Goal: Navigation & Orientation: Find specific page/section

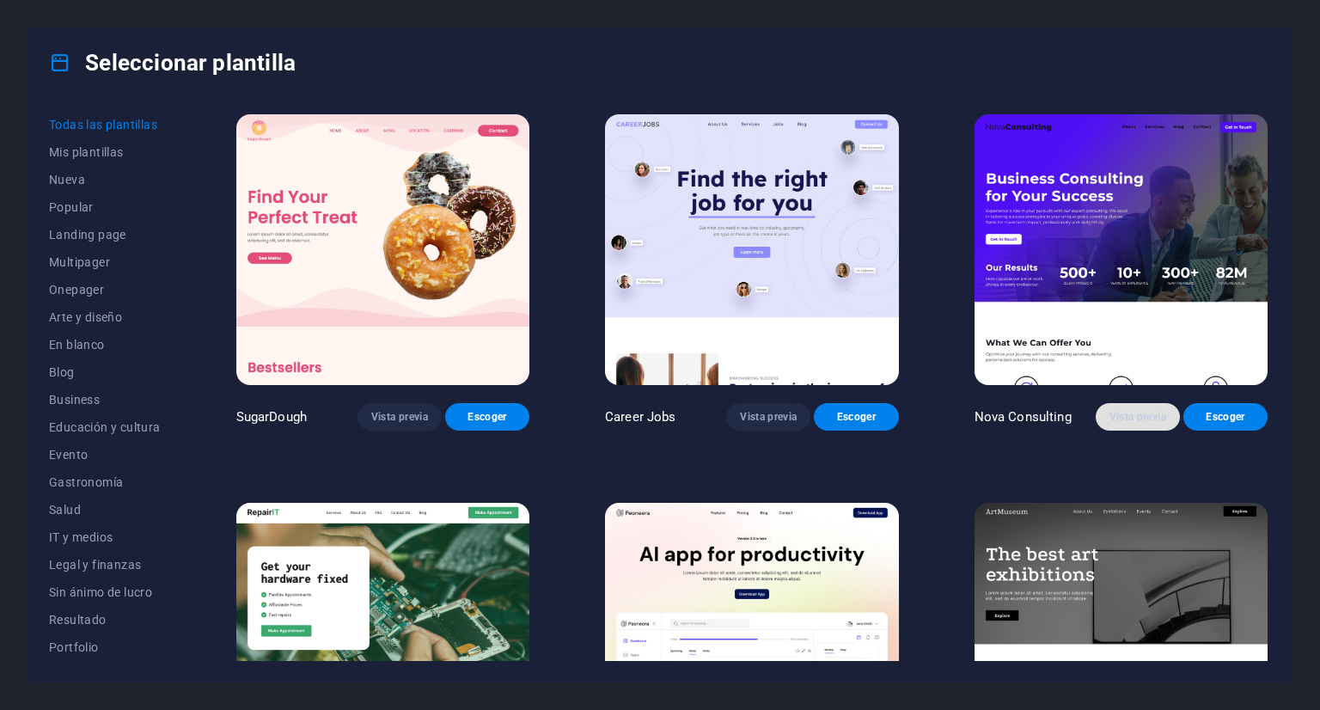
click at [1124, 414] on span "Vista previa" at bounding box center [1138, 417] width 57 height 14
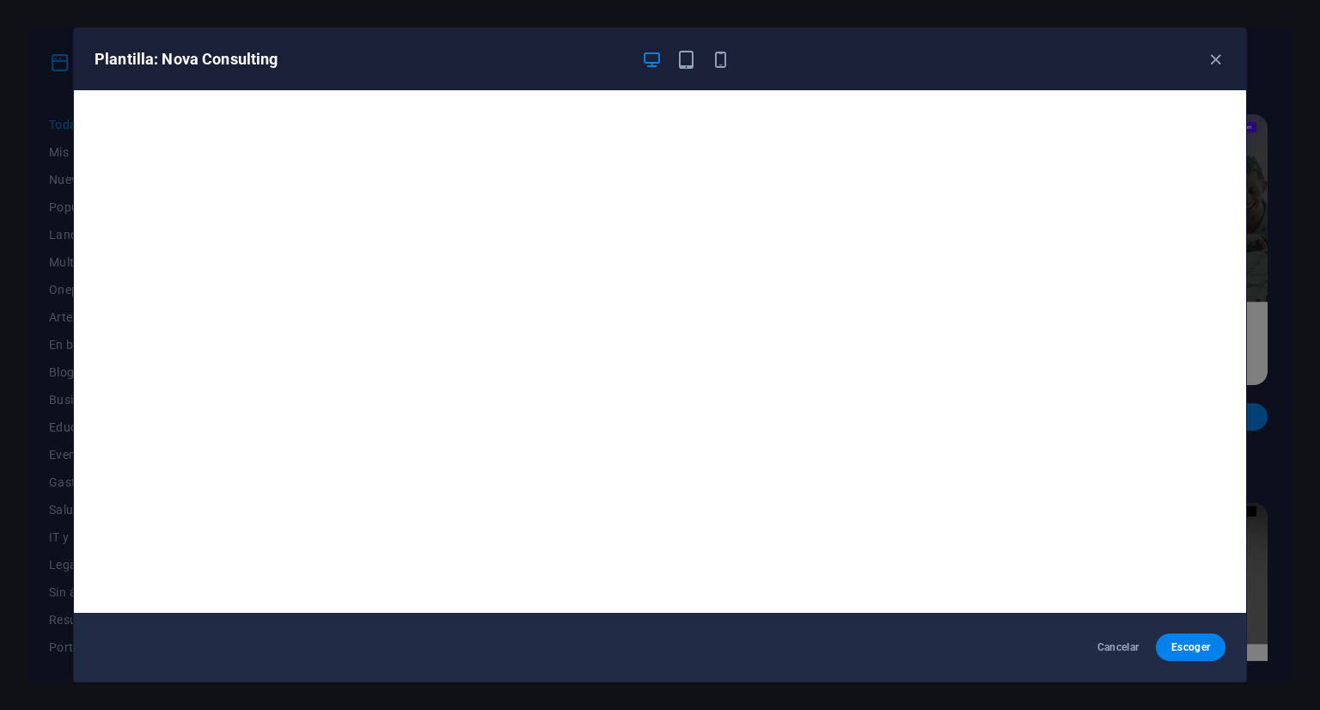
drag, startPoint x: 939, startPoint y: 72, endPoint x: 866, endPoint y: 90, distance: 74.4
click at [695, 28] on div "Plantilla: Nova Consulting" at bounding box center [660, 59] width 1172 height 62
click at [994, 59] on div "Plantilla: Nova Consulting" at bounding box center [650, 59] width 1110 height 21
click at [1217, 63] on icon "button" at bounding box center [1216, 60] width 20 height 20
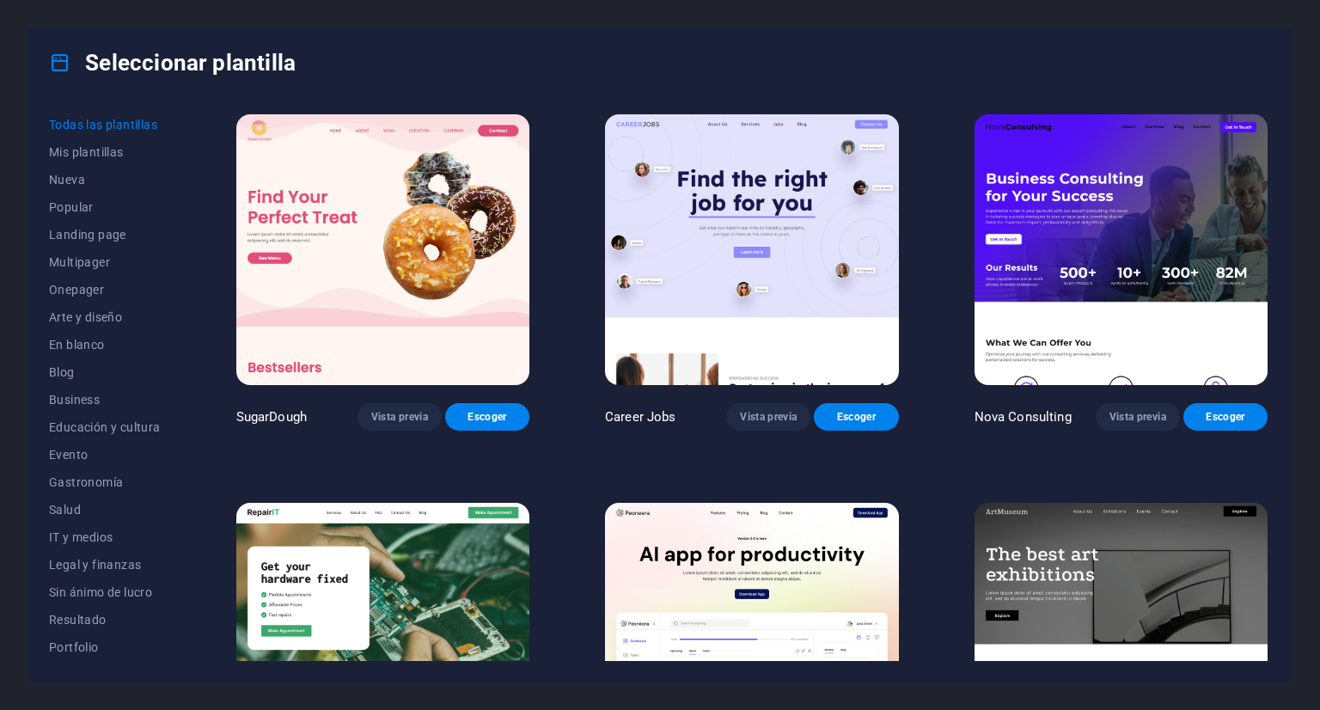
click at [1078, 159] on img at bounding box center [1121, 249] width 293 height 271
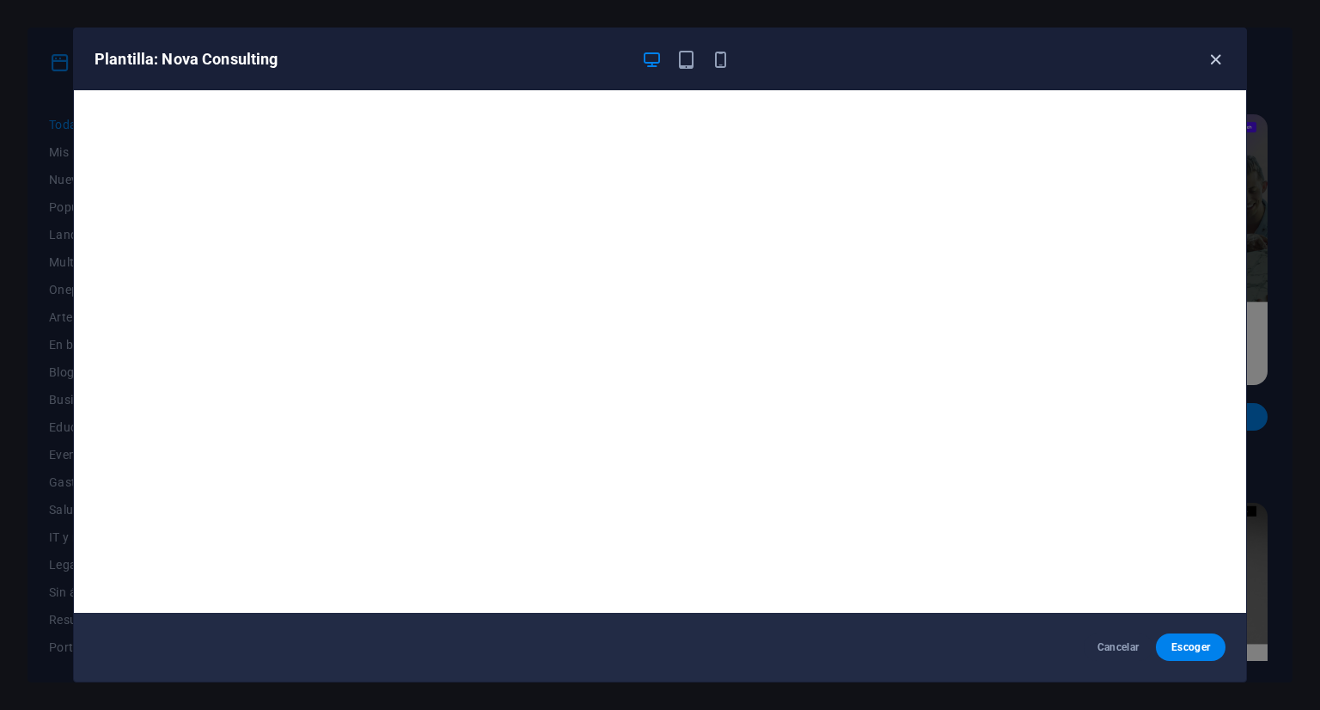
click at [1212, 58] on icon "button" at bounding box center [1216, 60] width 20 height 20
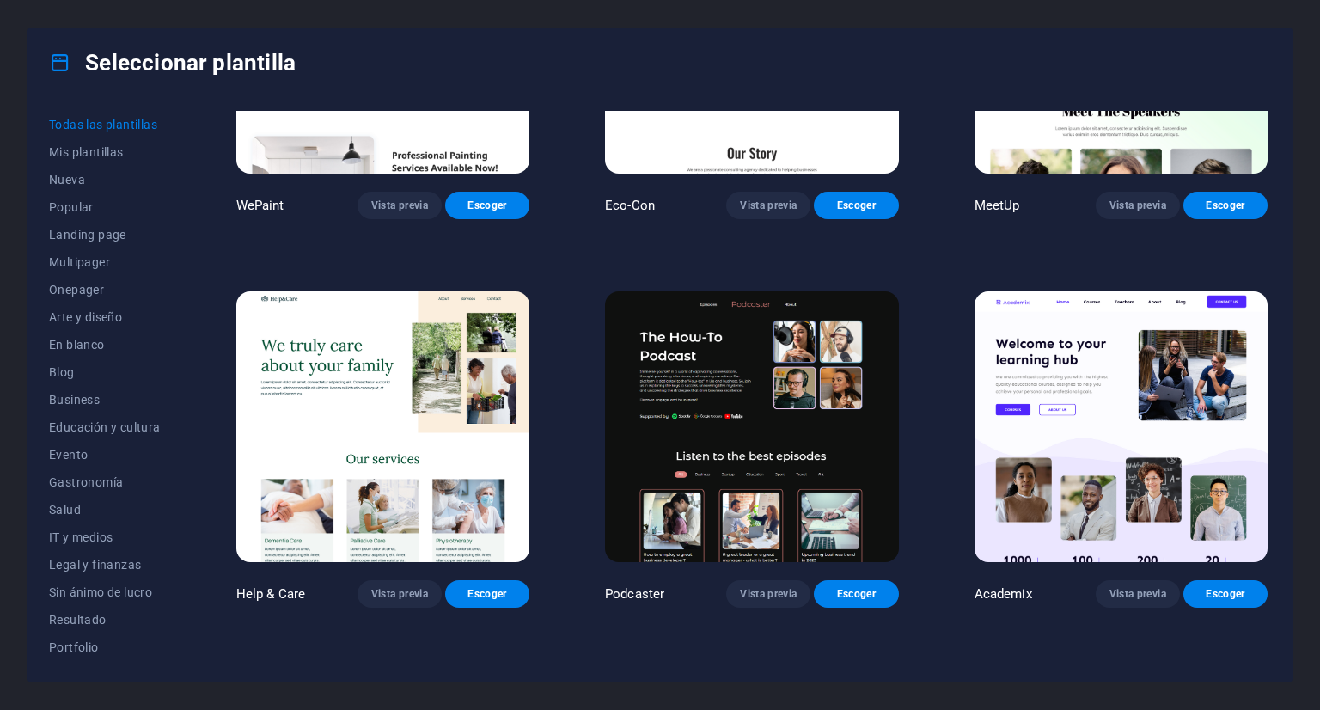
scroll to position [1461, 0]
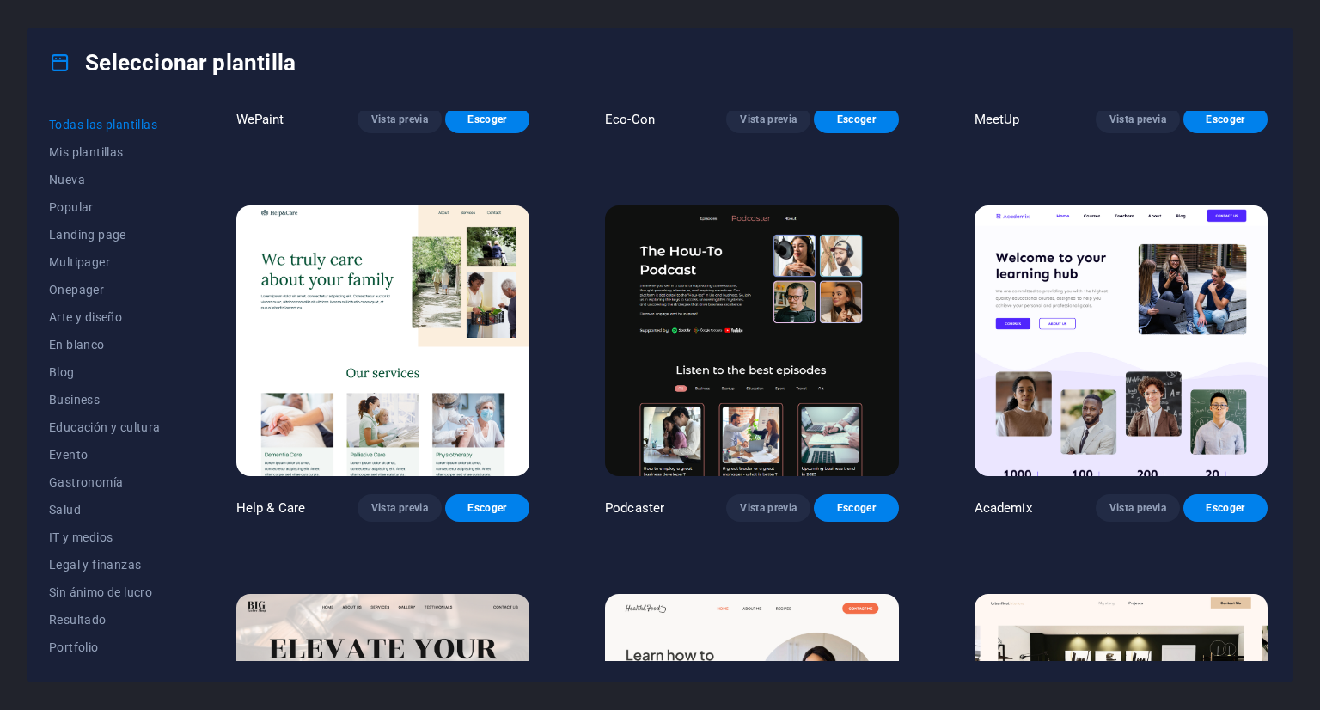
click at [1128, 242] on img at bounding box center [1121, 340] width 293 height 271
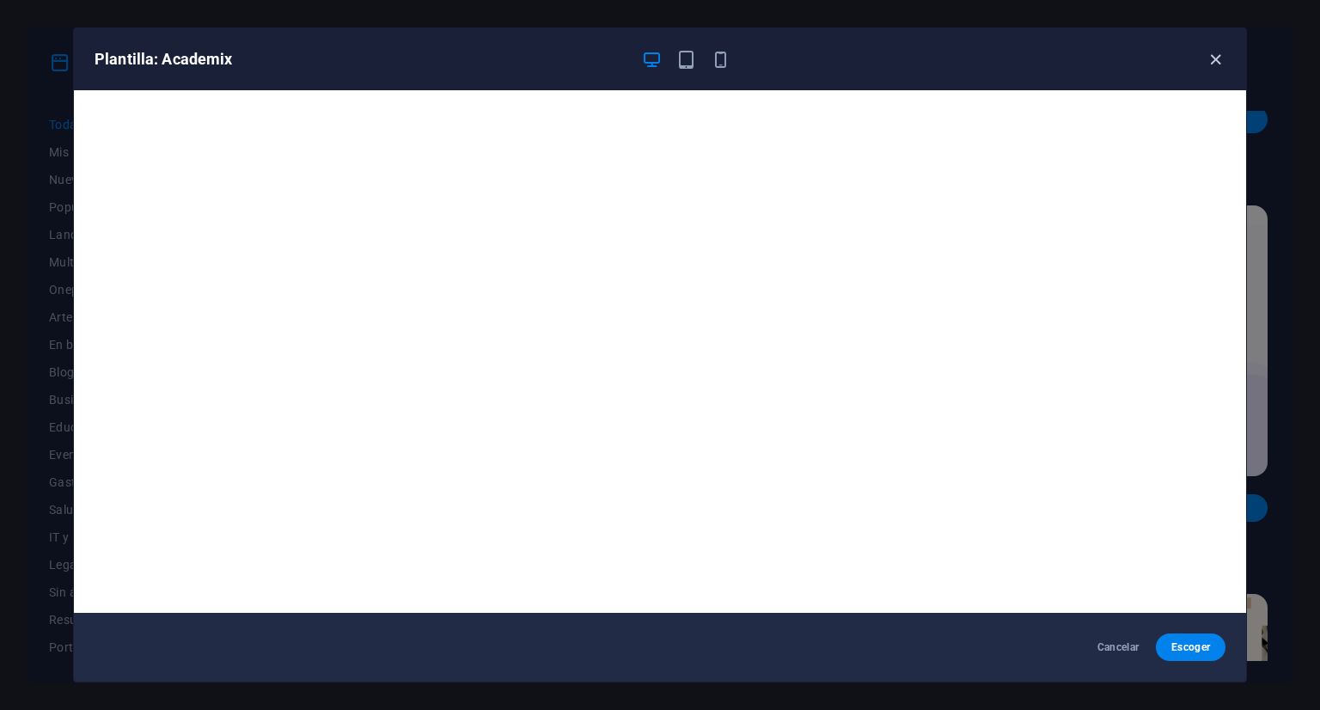
click at [1220, 56] on icon "button" at bounding box center [1216, 60] width 20 height 20
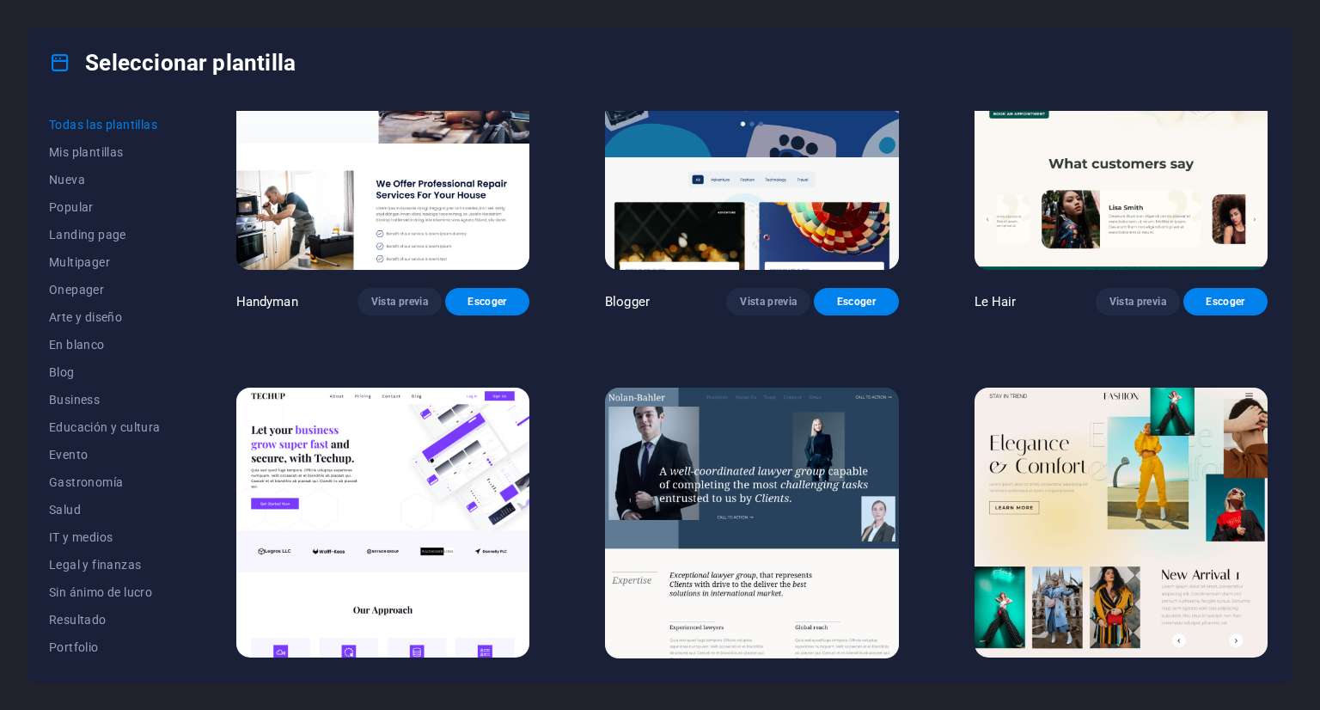
scroll to position [5586, 0]
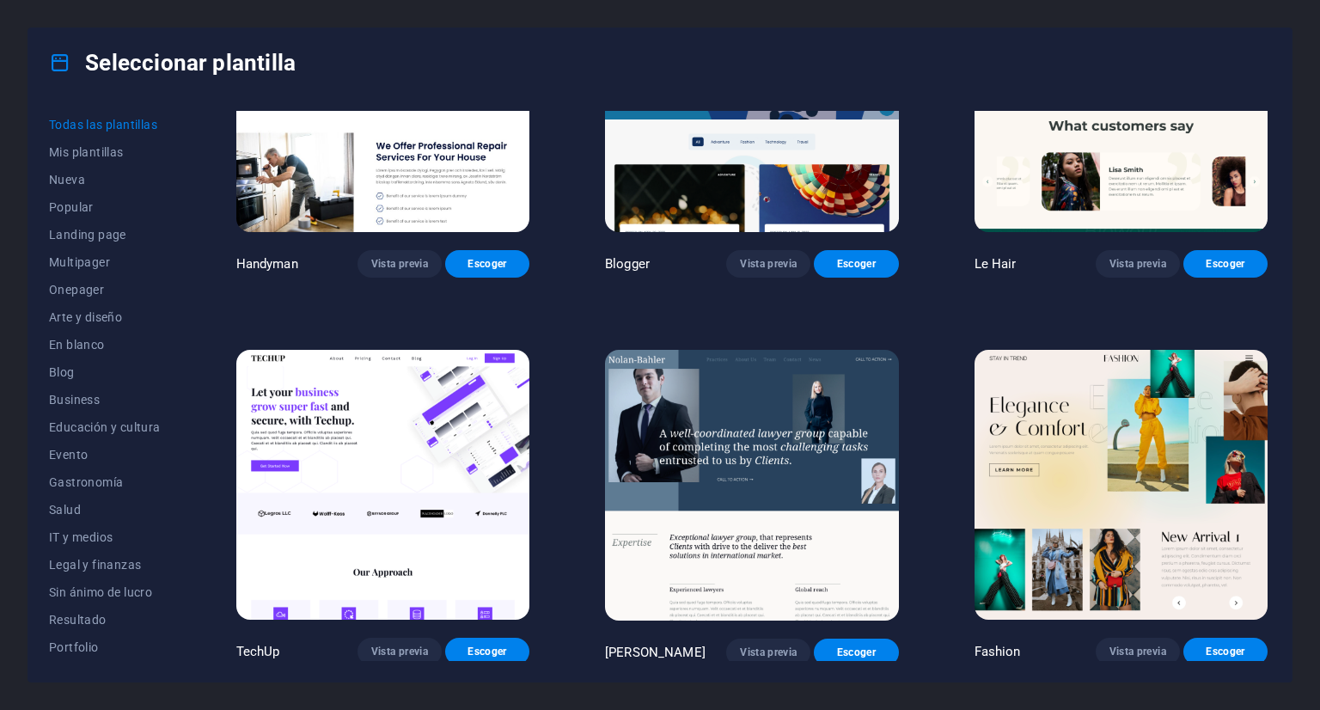
click at [412, 402] on img at bounding box center [382, 485] width 293 height 271
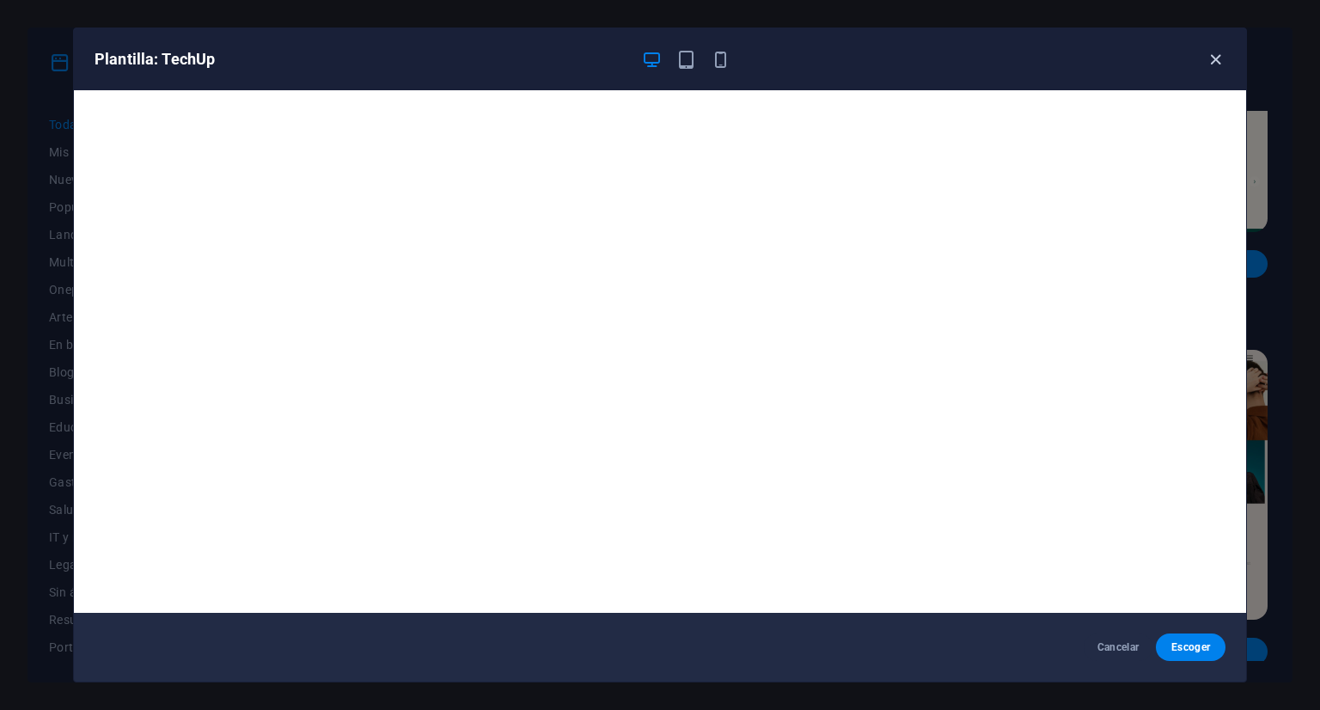
click at [1207, 57] on icon "button" at bounding box center [1216, 60] width 20 height 20
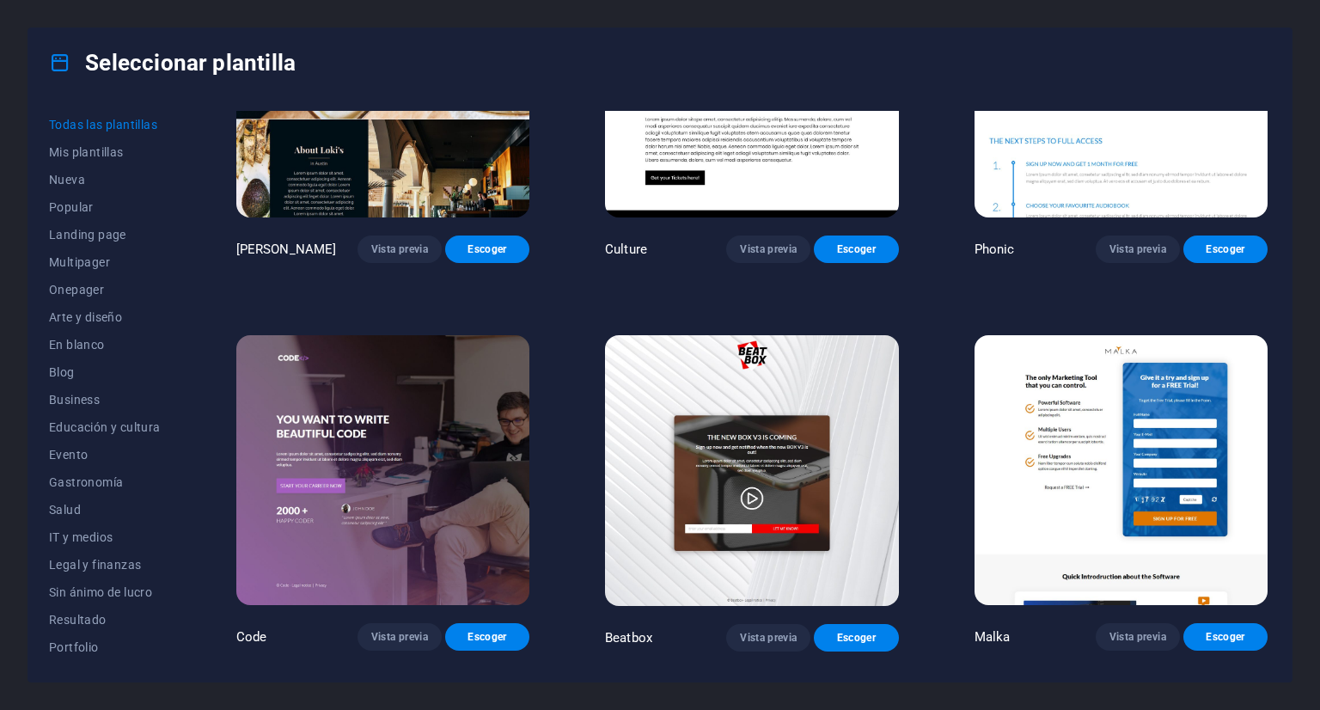
scroll to position [18048, 0]
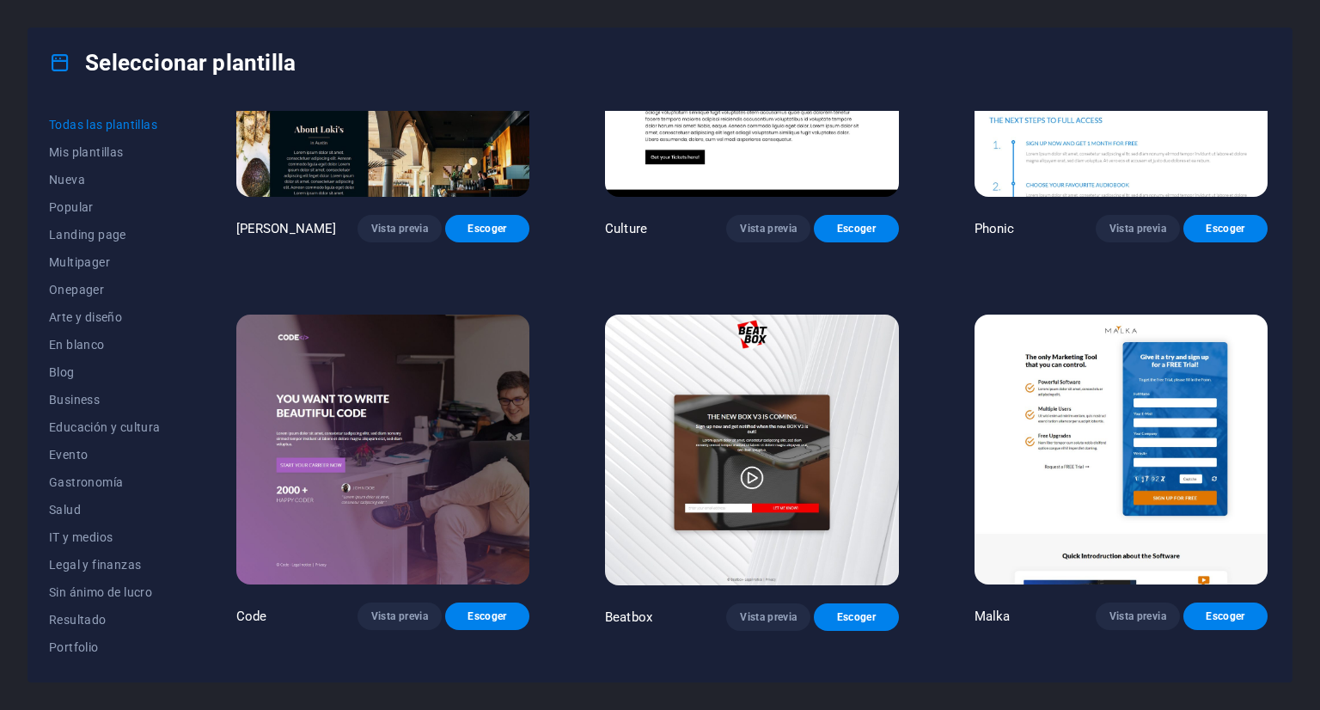
click at [422, 324] on img at bounding box center [382, 450] width 293 height 271
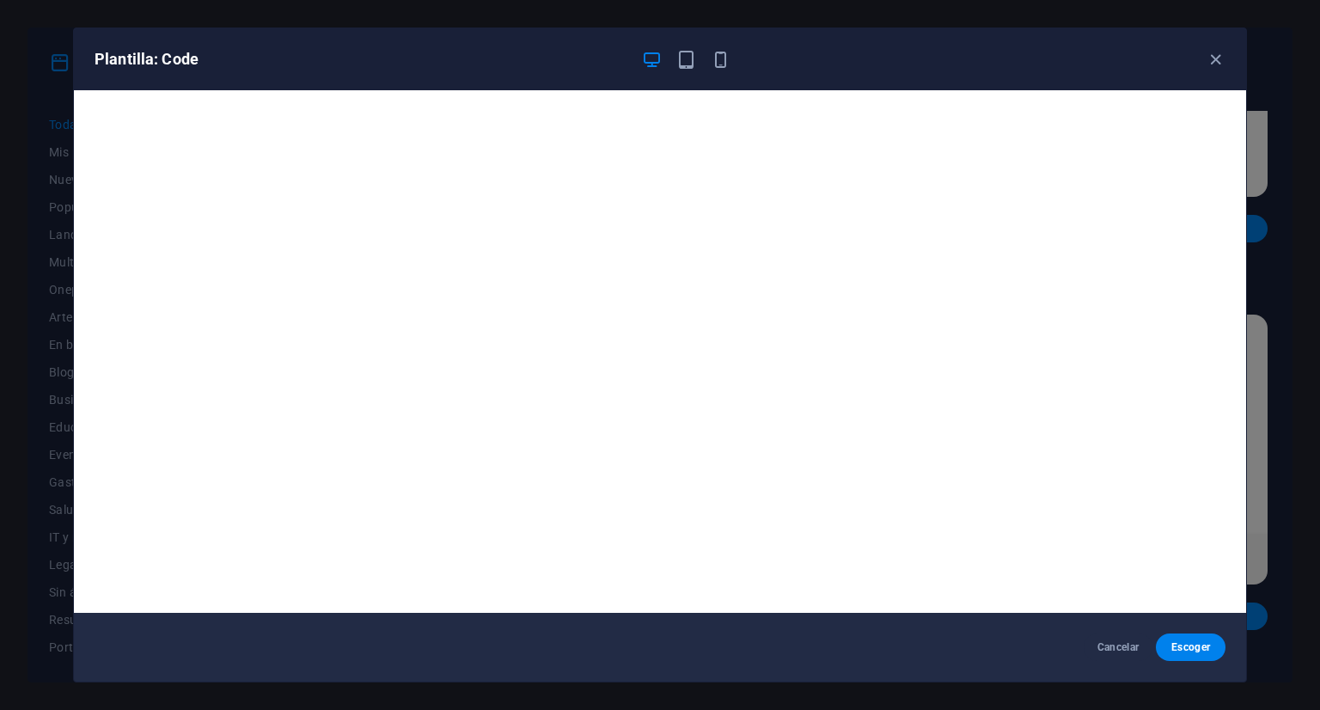
scroll to position [4, 0]
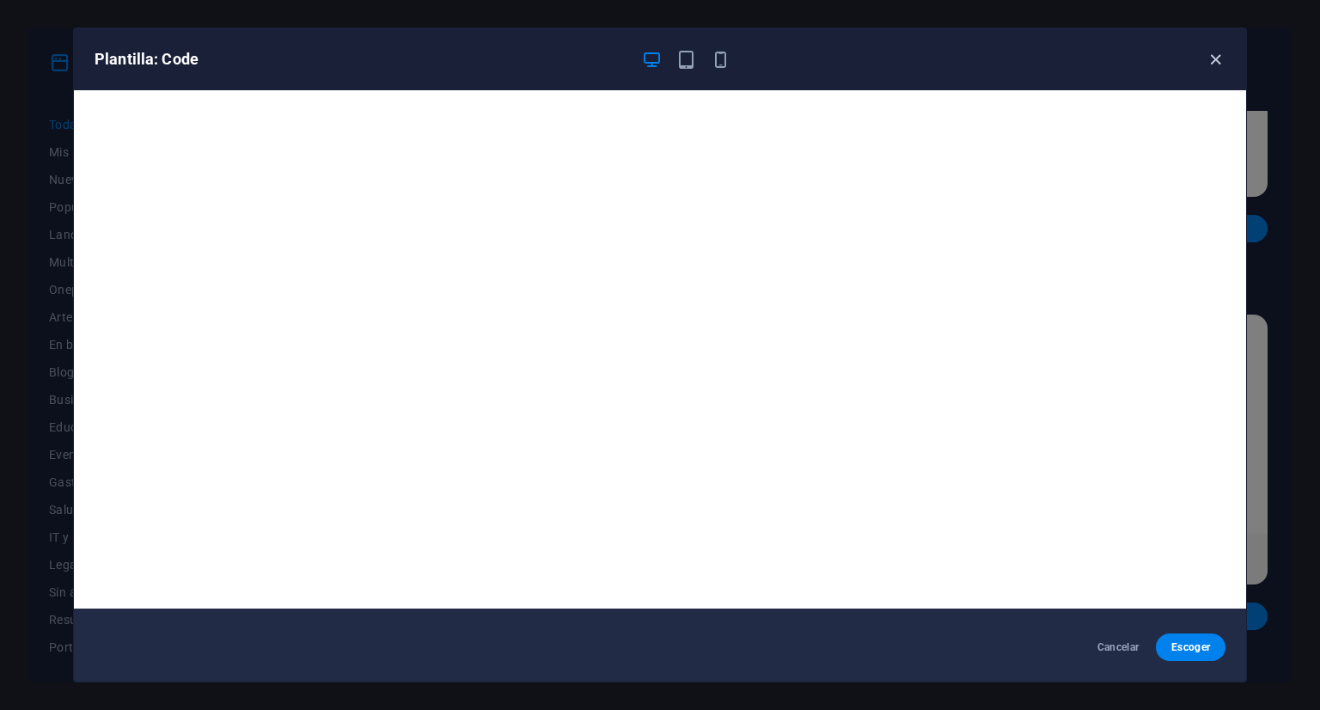
click at [1208, 54] on icon "button" at bounding box center [1216, 60] width 20 height 20
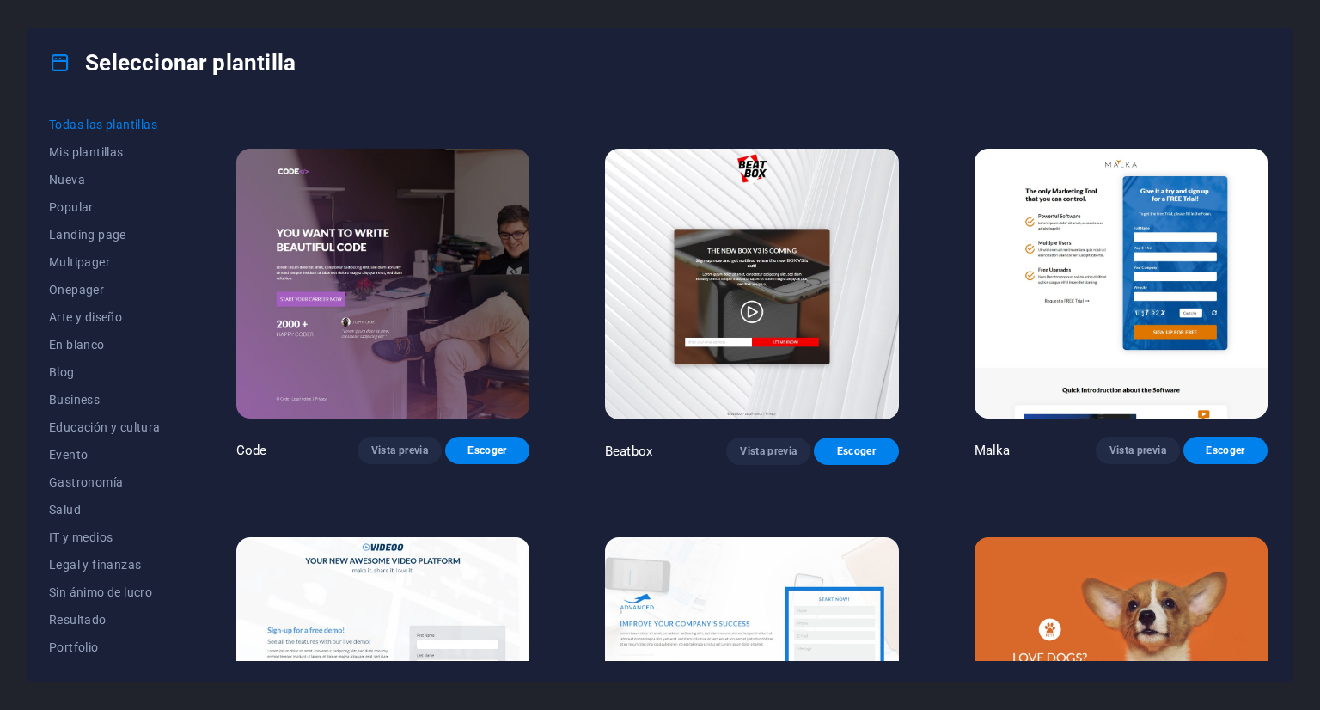
scroll to position [18220, 0]
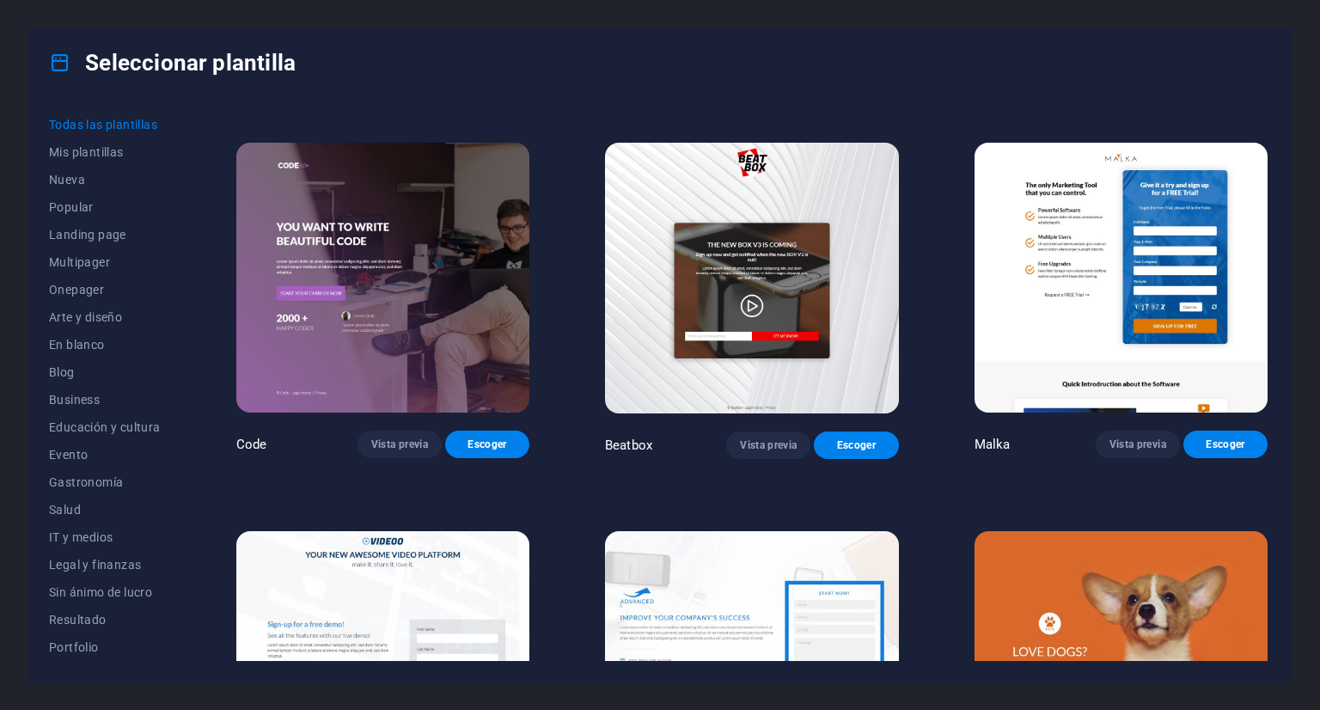
click at [1078, 217] on img at bounding box center [1121, 278] width 293 height 271
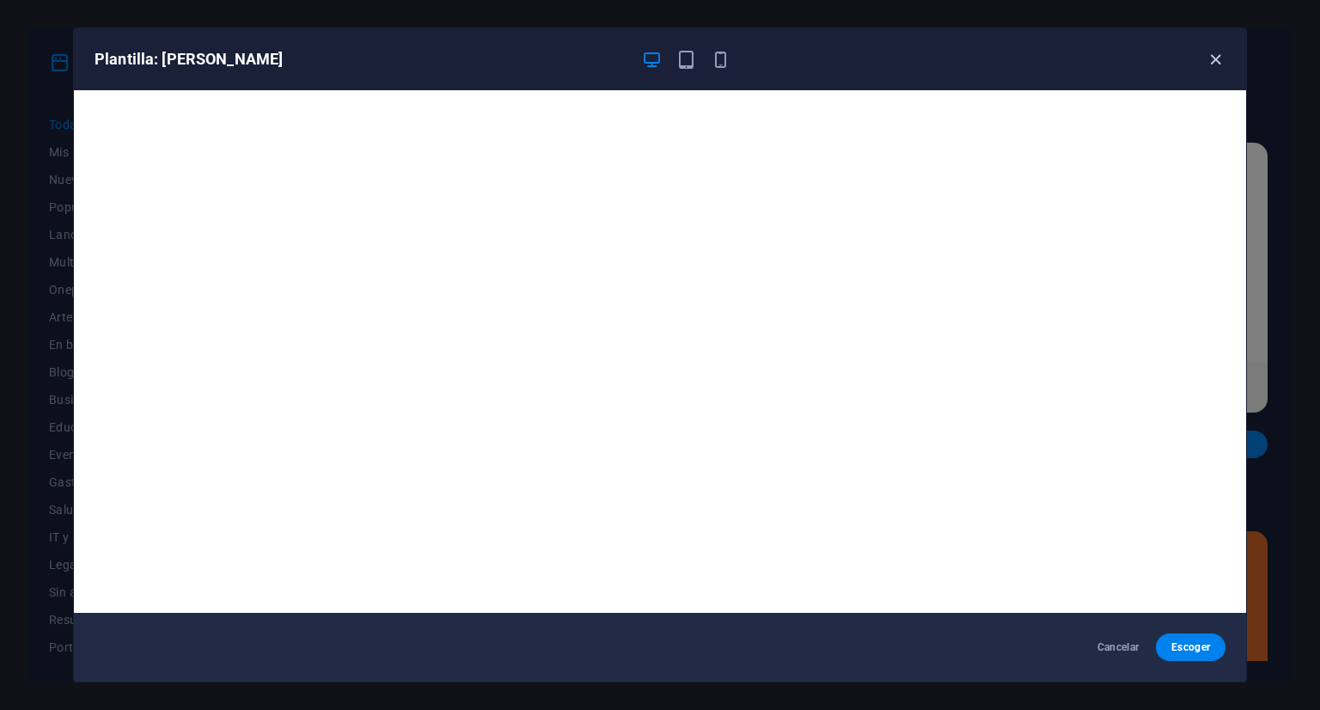
click at [1210, 53] on icon "button" at bounding box center [1216, 60] width 20 height 20
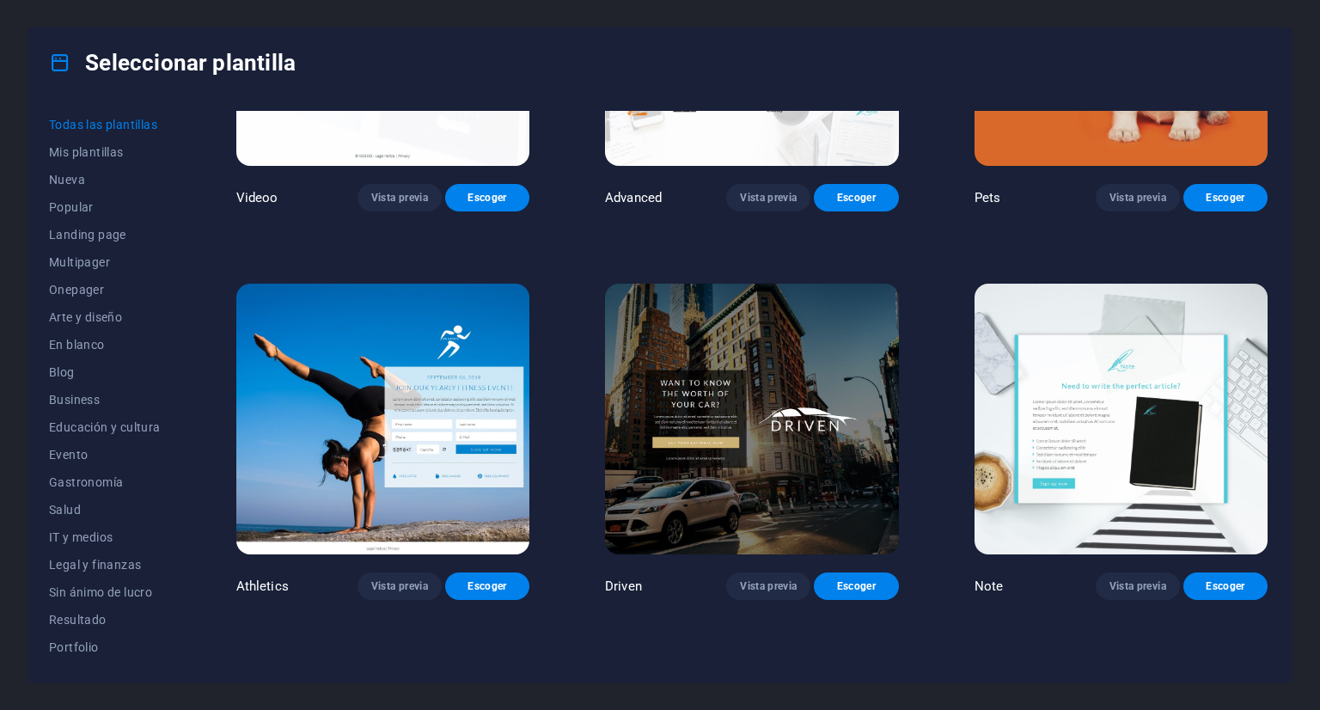
scroll to position [18908, 0]
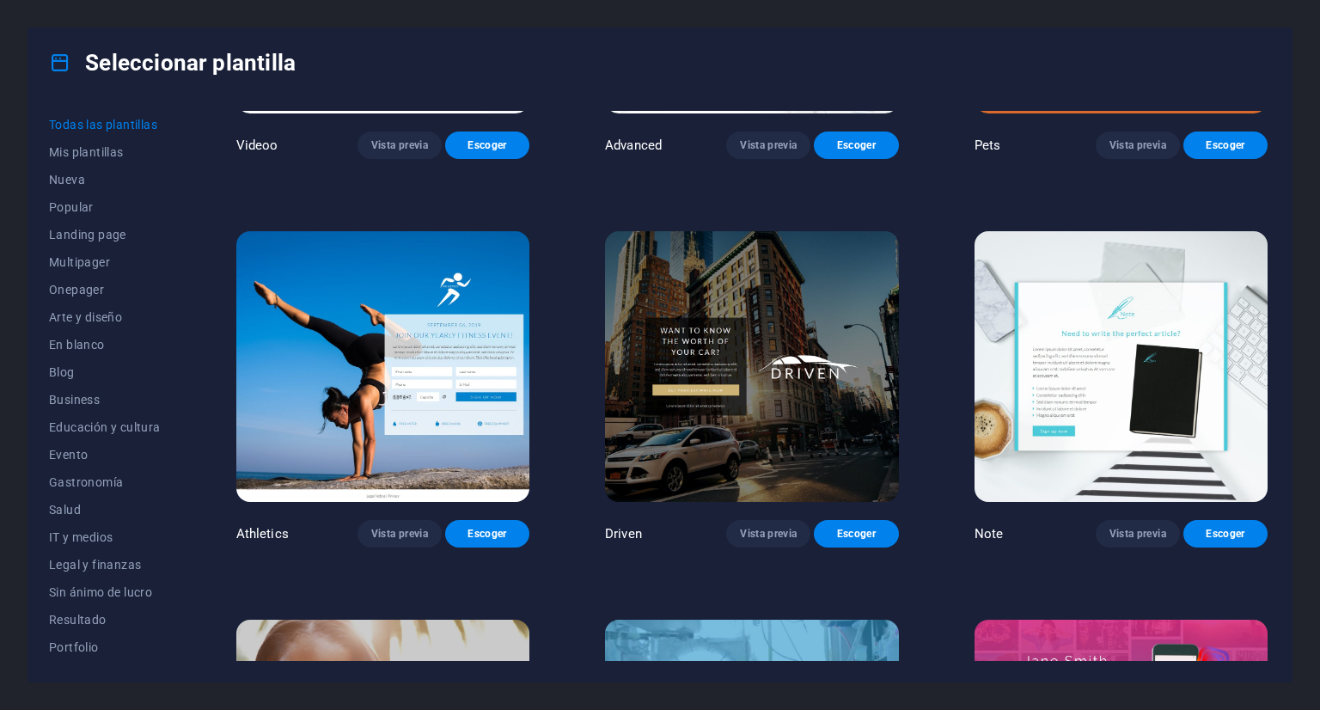
click at [277, 248] on img at bounding box center [382, 366] width 293 height 271
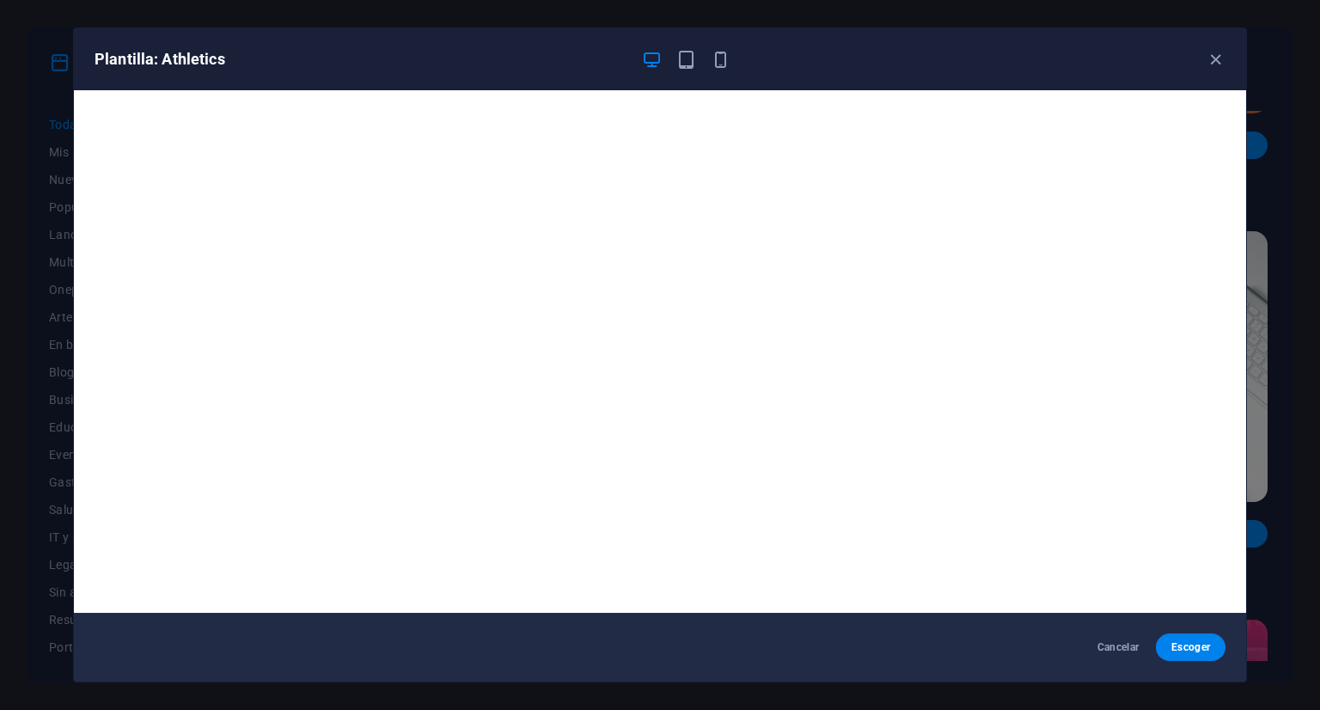
scroll to position [4, 0]
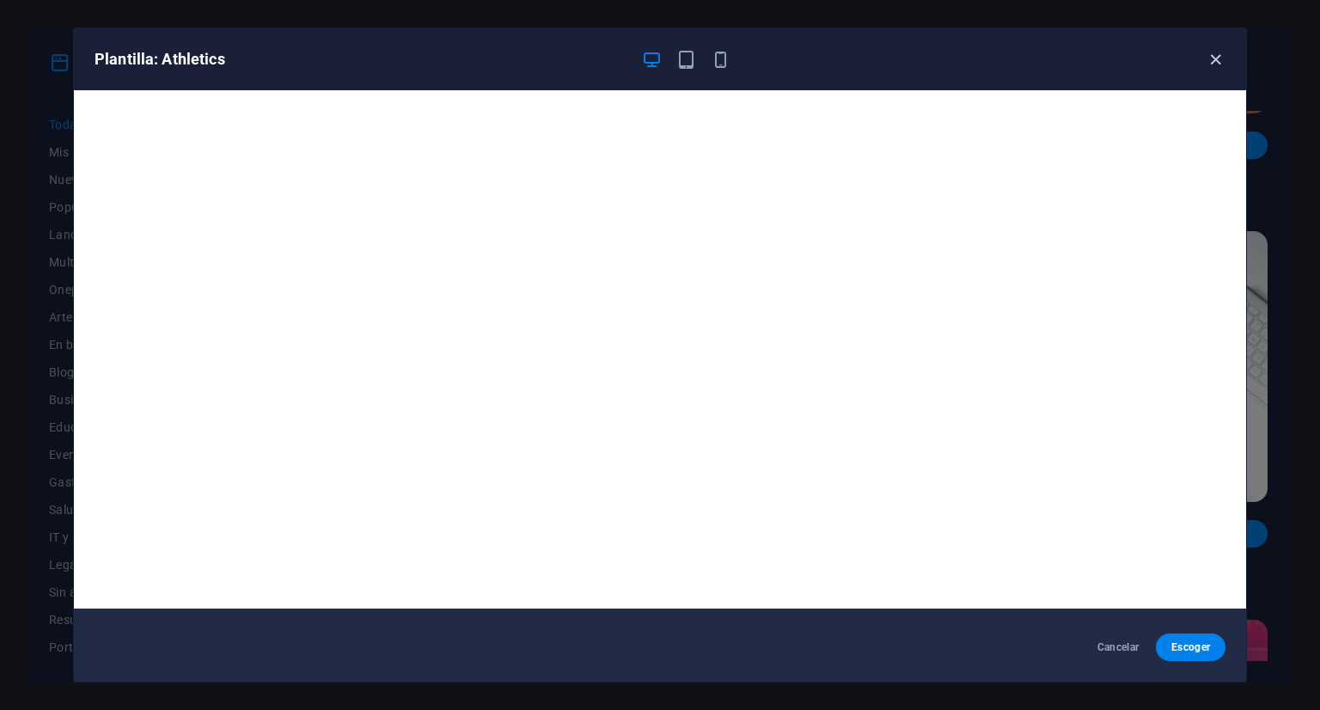
click at [1224, 60] on icon "button" at bounding box center [1216, 60] width 20 height 20
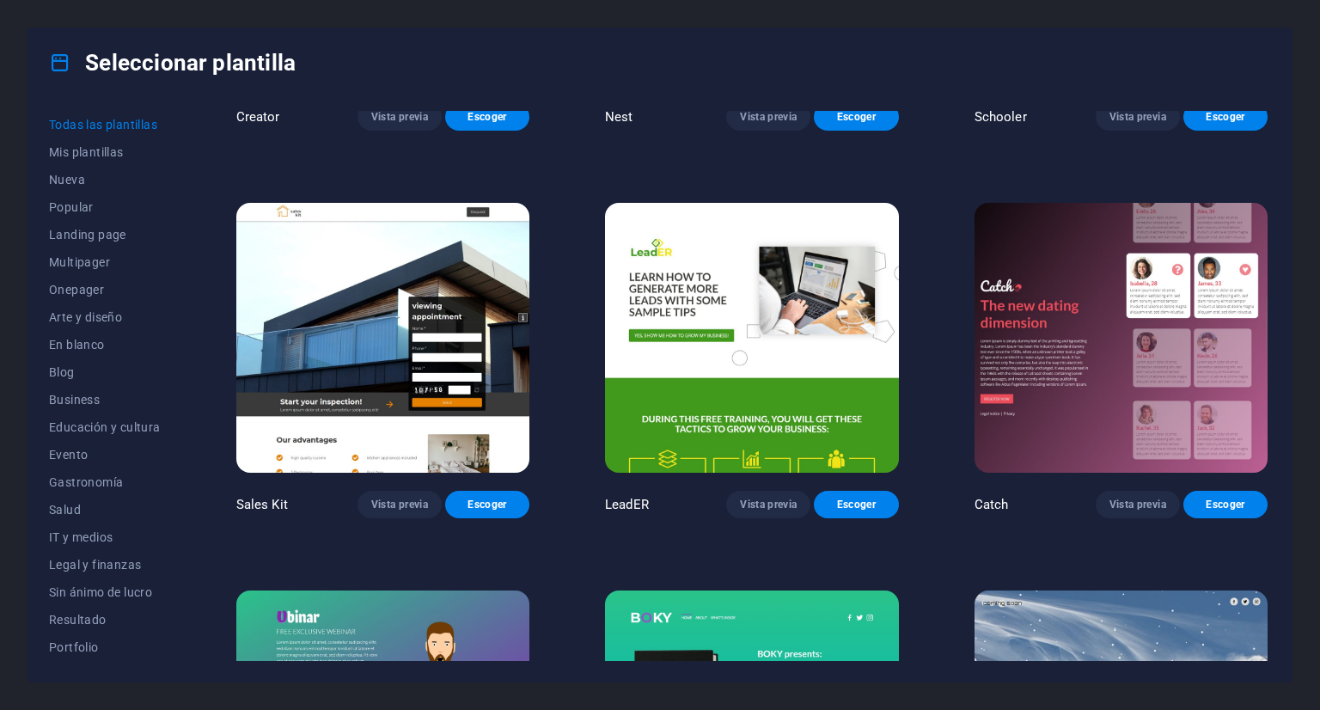
scroll to position [20025, 0]
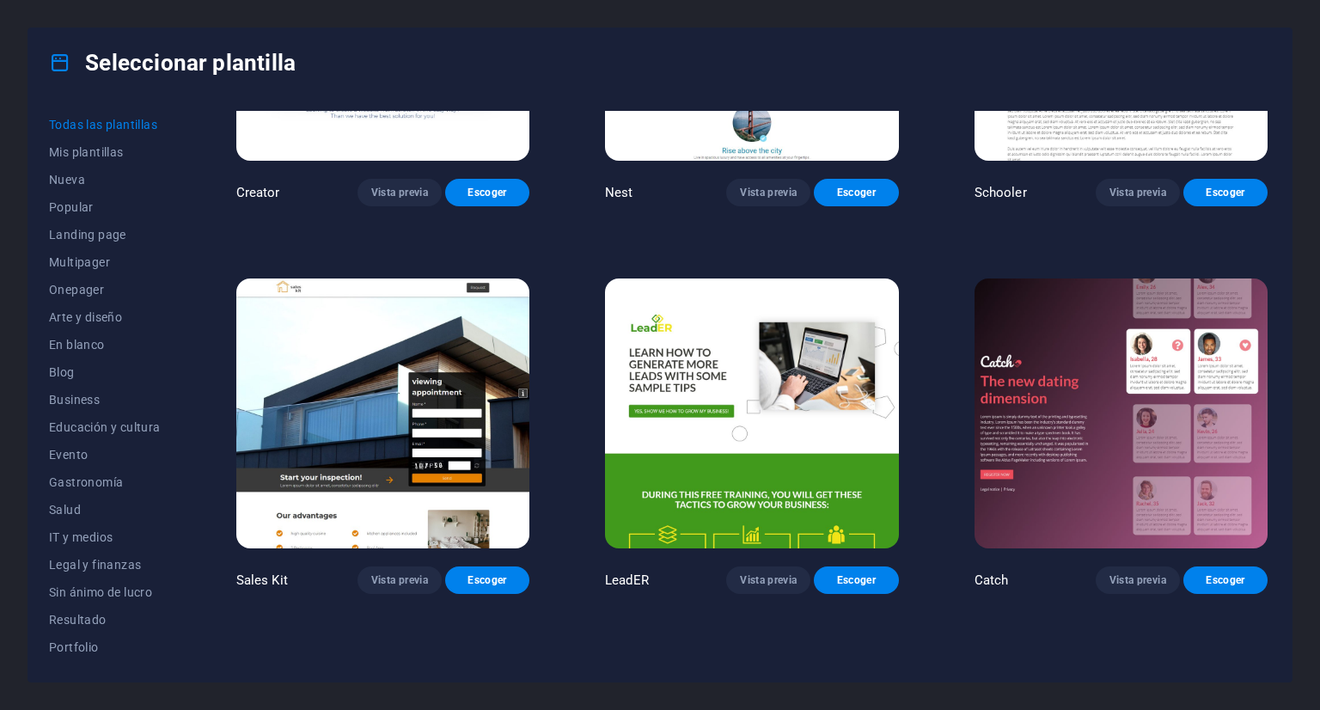
click at [1038, 278] on img at bounding box center [1121, 413] width 293 height 271
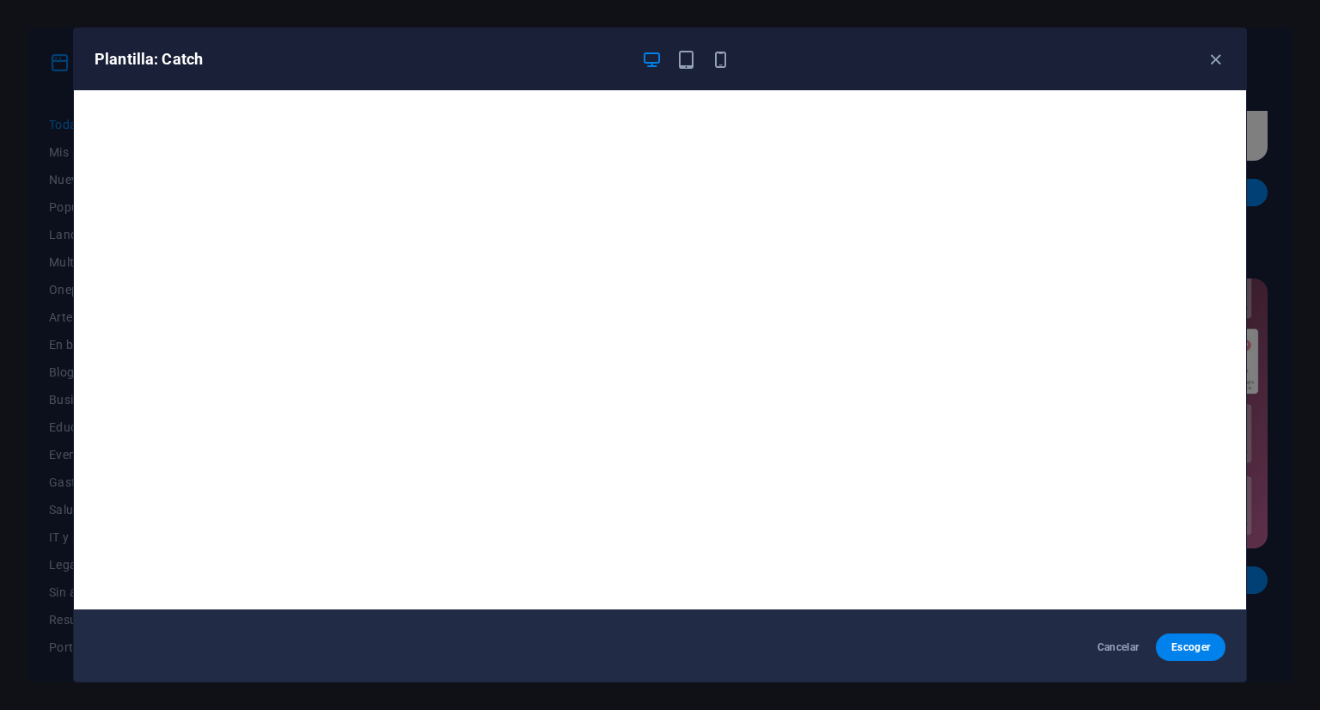
scroll to position [4, 0]
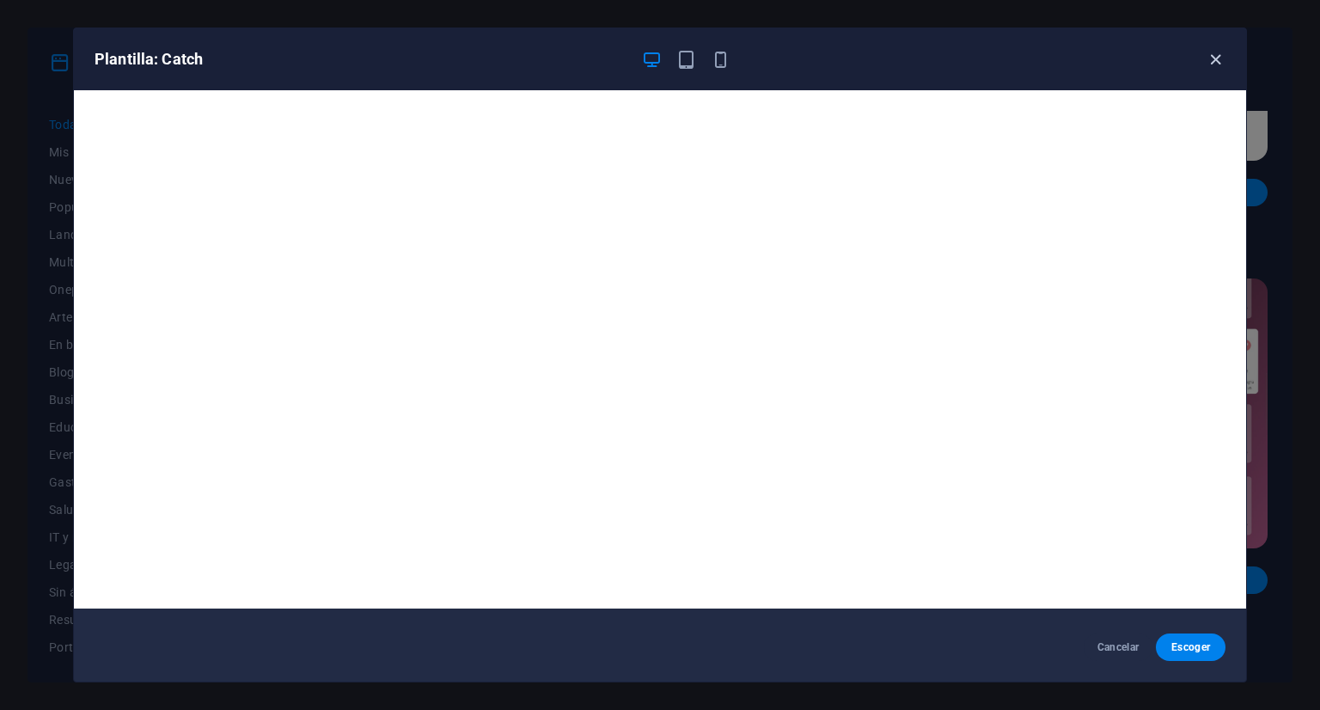
click at [1208, 58] on icon "button" at bounding box center [1216, 60] width 20 height 20
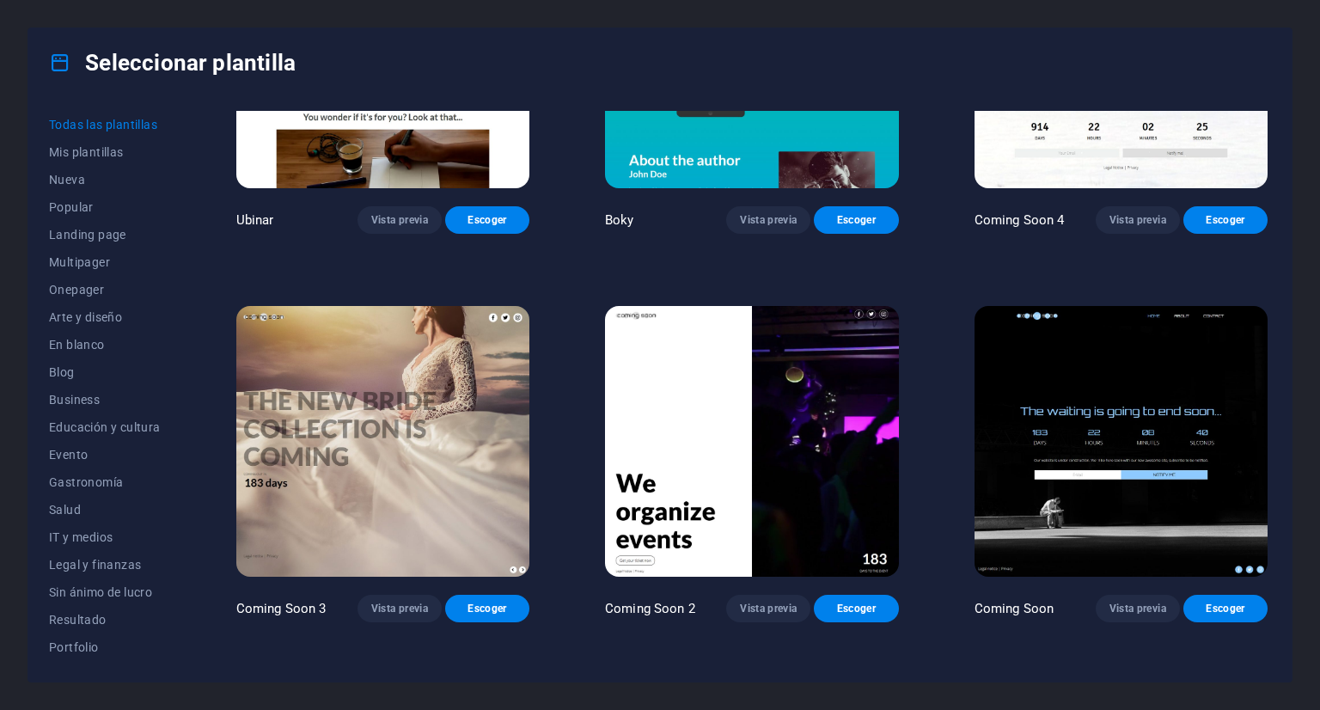
scroll to position [20799, 0]
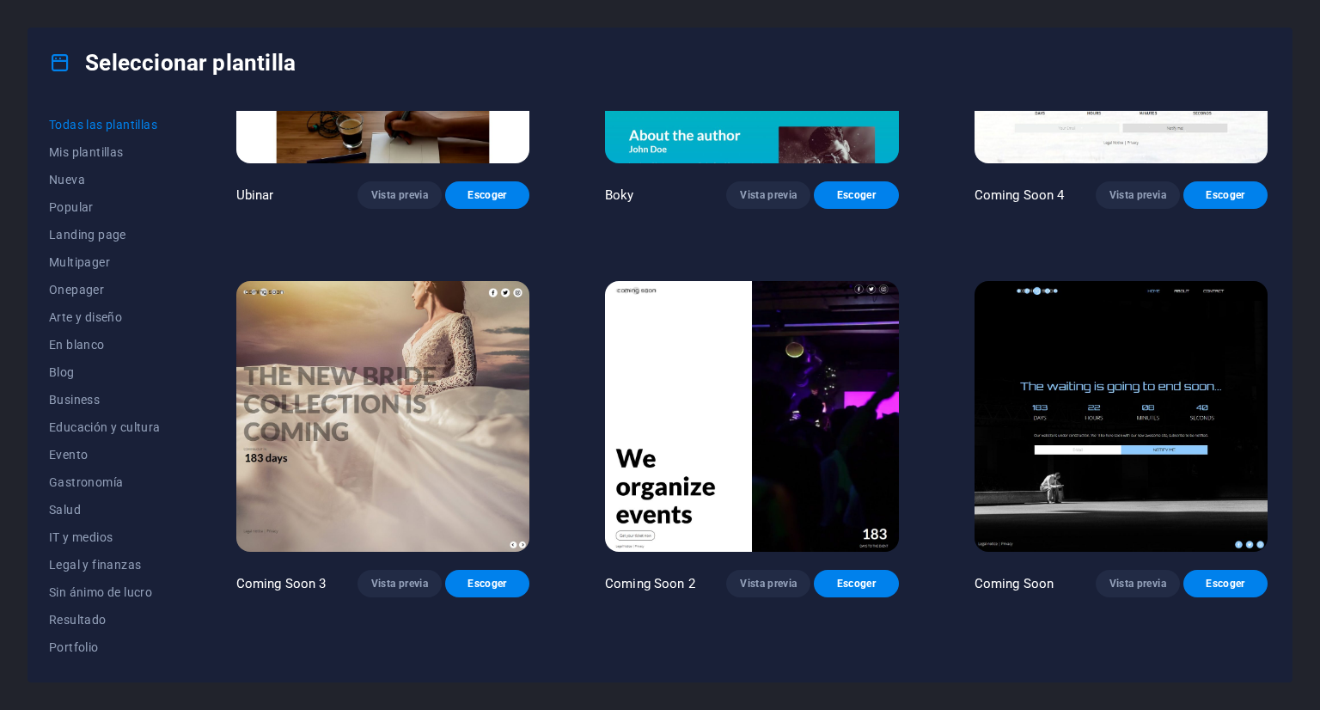
click at [708, 410] on img at bounding box center [751, 416] width 293 height 271
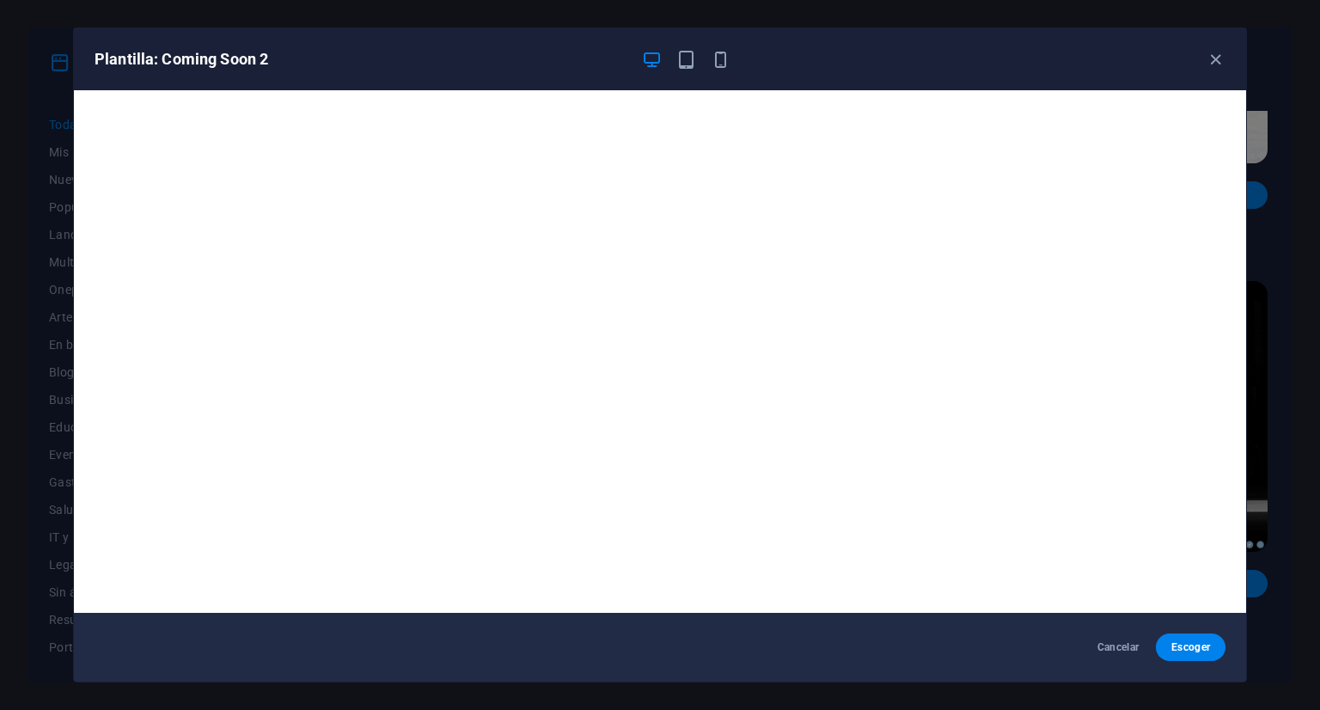
scroll to position [0, 0]
click at [1213, 61] on icon "button" at bounding box center [1216, 60] width 20 height 20
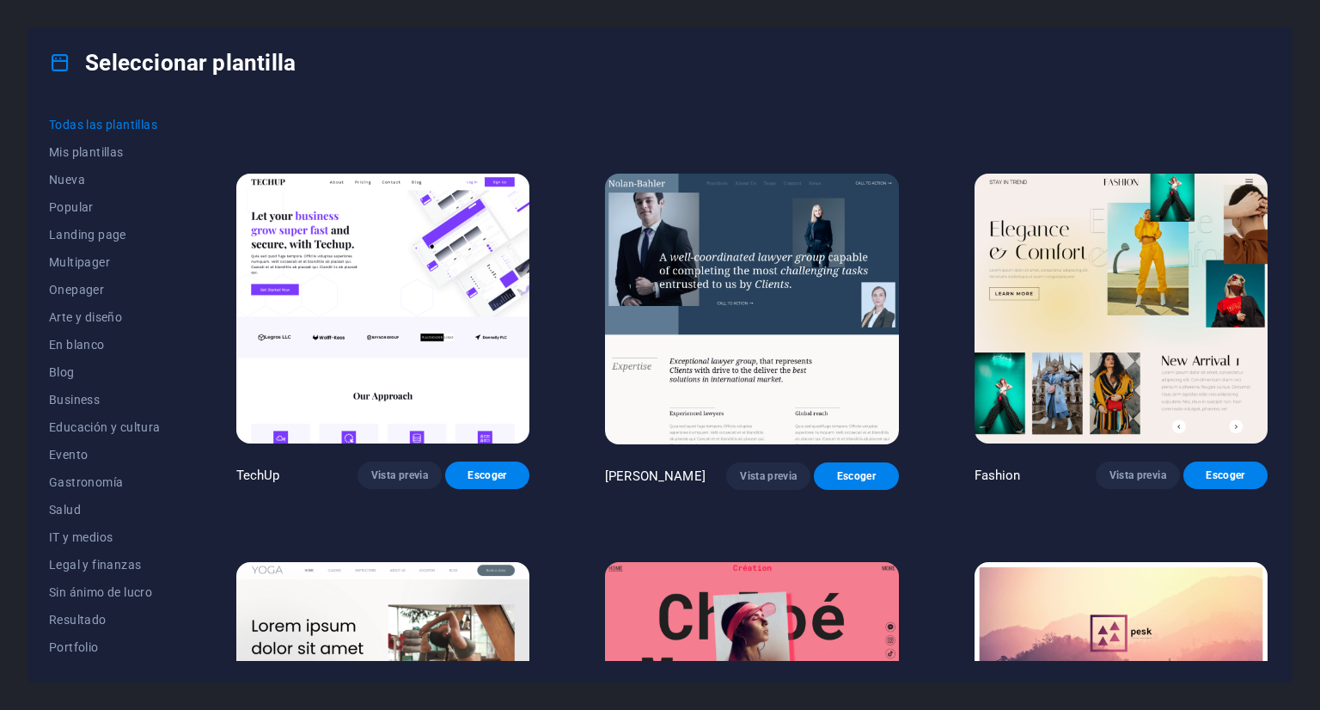
scroll to position [5672, 0]
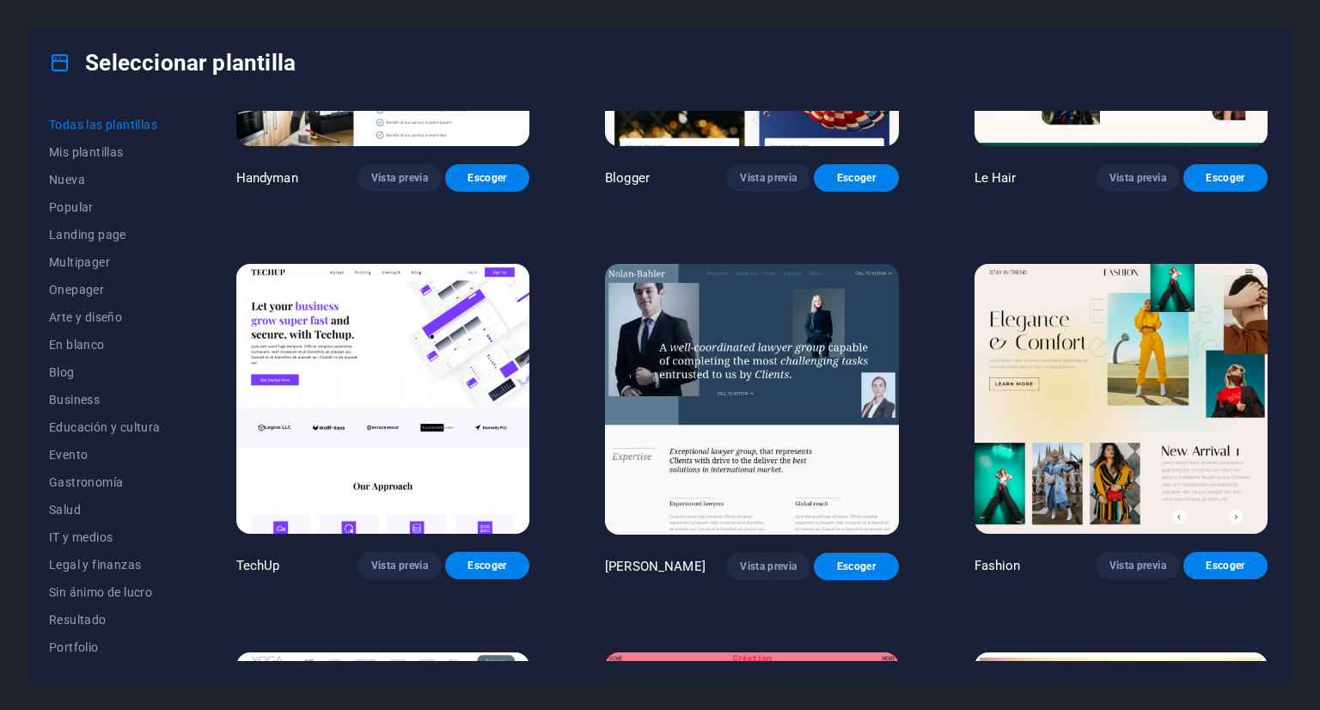
click at [415, 398] on img at bounding box center [382, 399] width 293 height 271
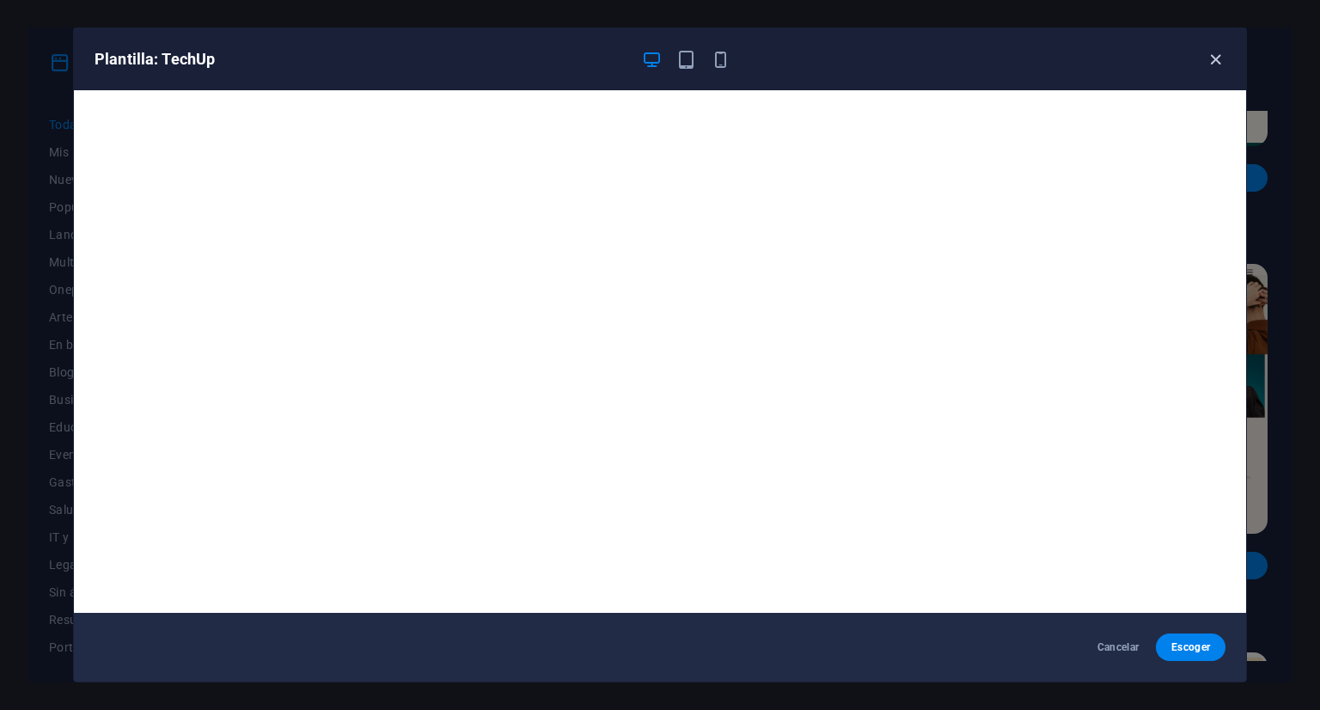
click at [1207, 52] on icon "button" at bounding box center [1216, 60] width 20 height 20
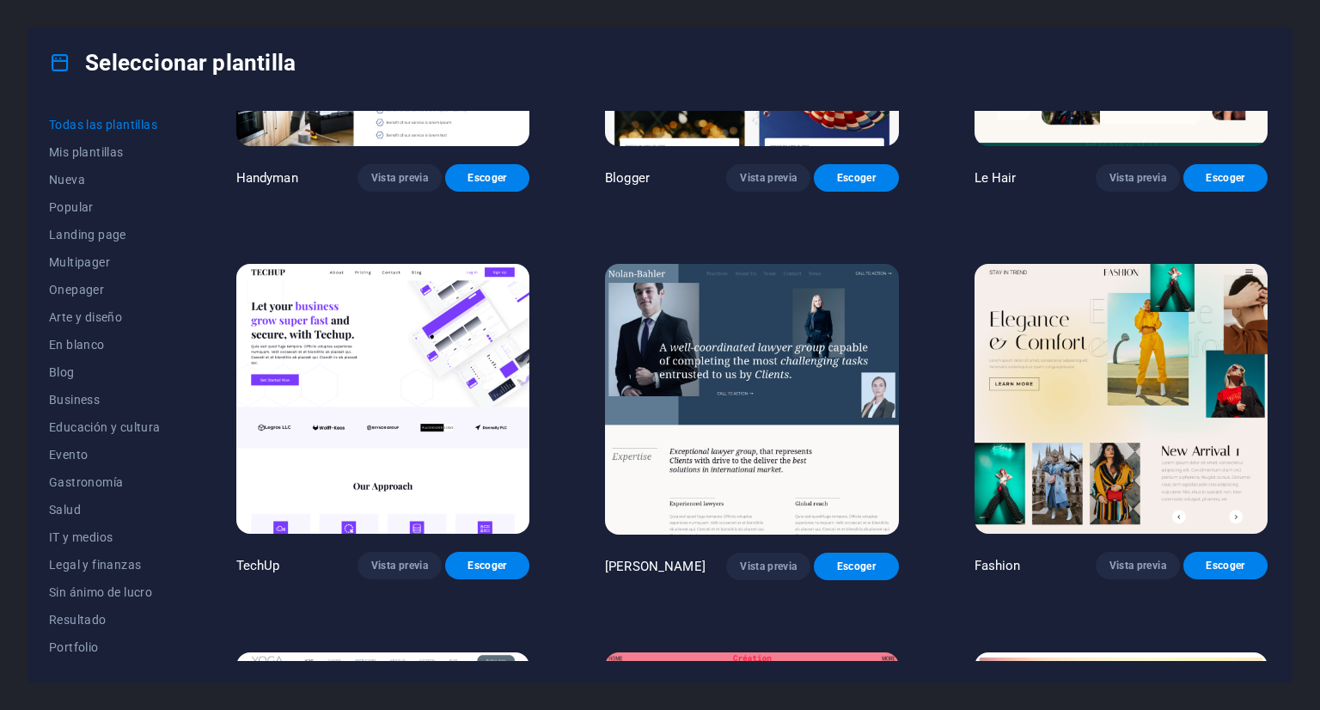
click at [435, 338] on img at bounding box center [382, 399] width 293 height 271
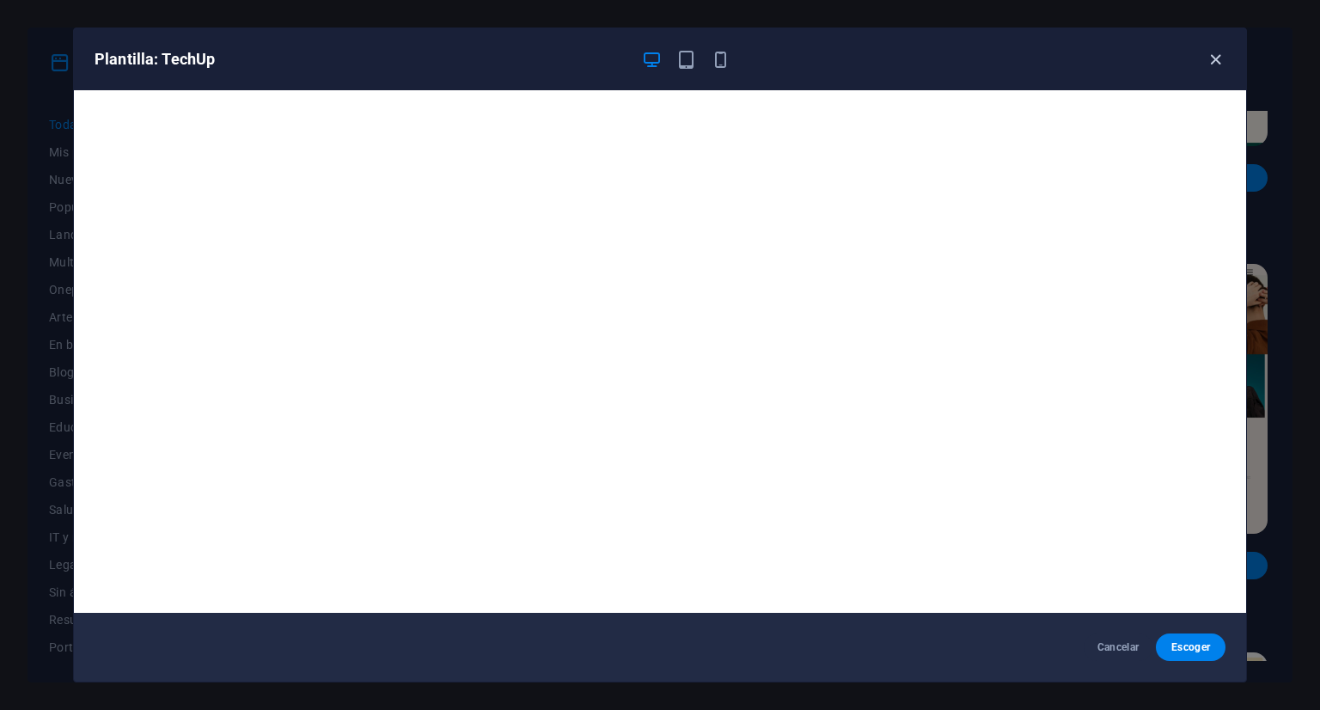
click at [1216, 68] on icon "button" at bounding box center [1216, 60] width 20 height 20
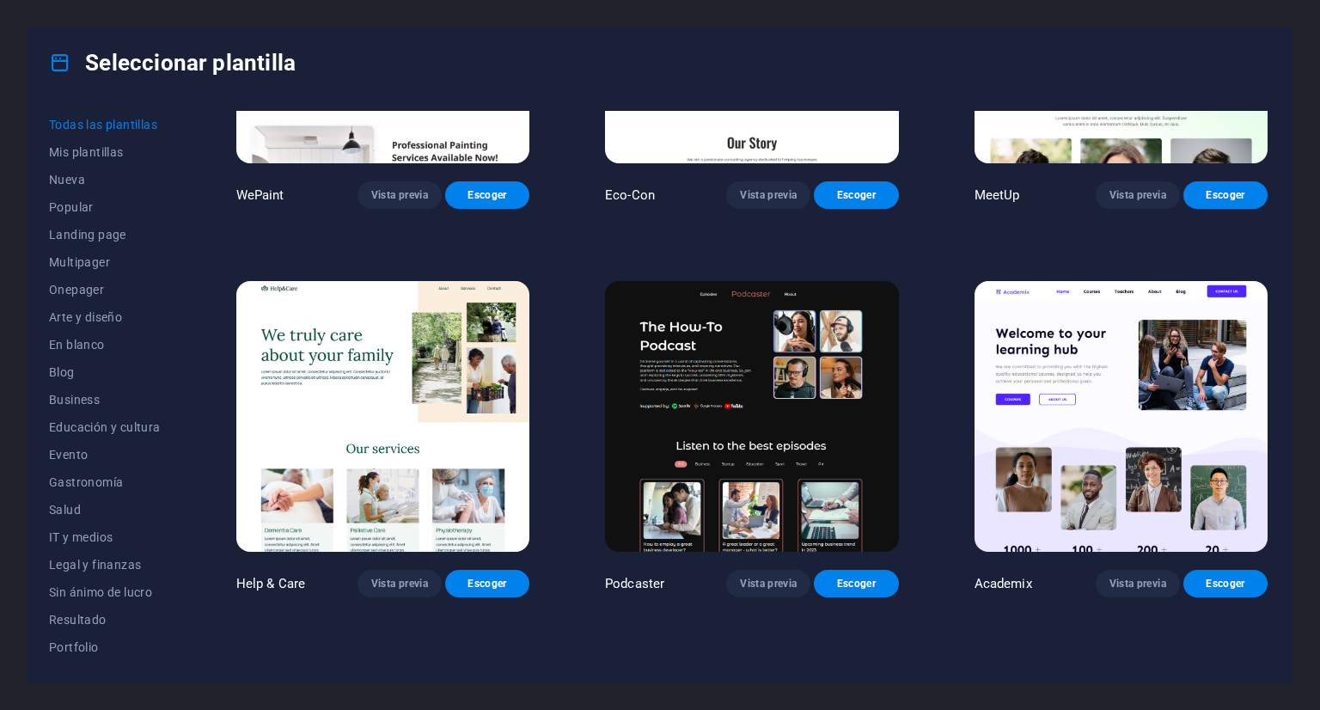
scroll to position [1375, 0]
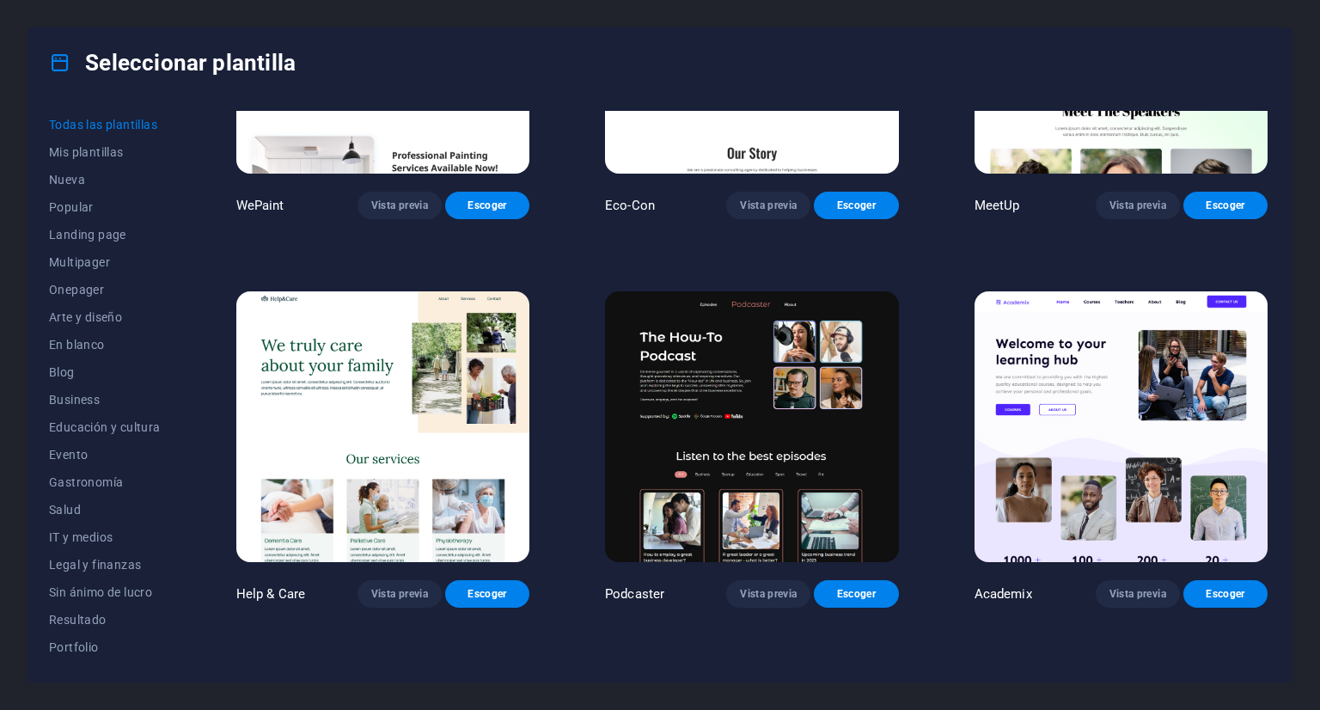
click at [1099, 330] on img at bounding box center [1121, 426] width 293 height 271
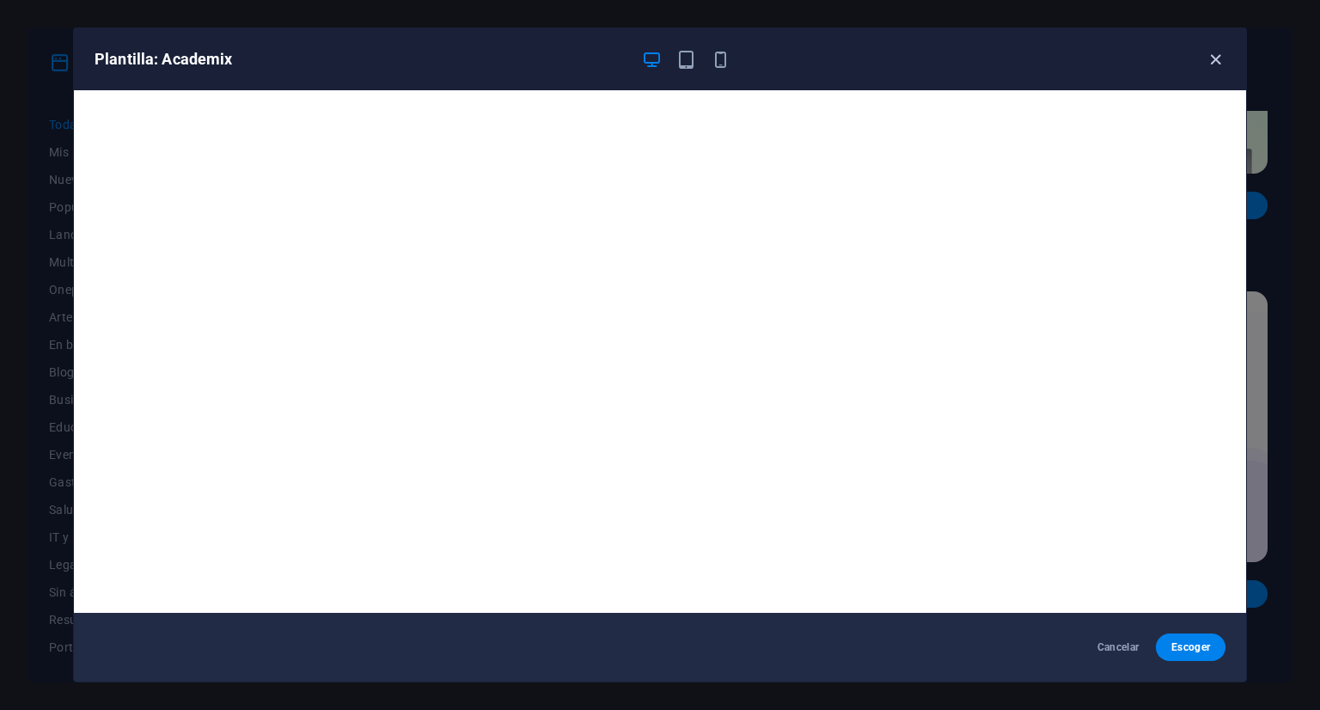
click at [1221, 62] on icon "button" at bounding box center [1216, 60] width 20 height 20
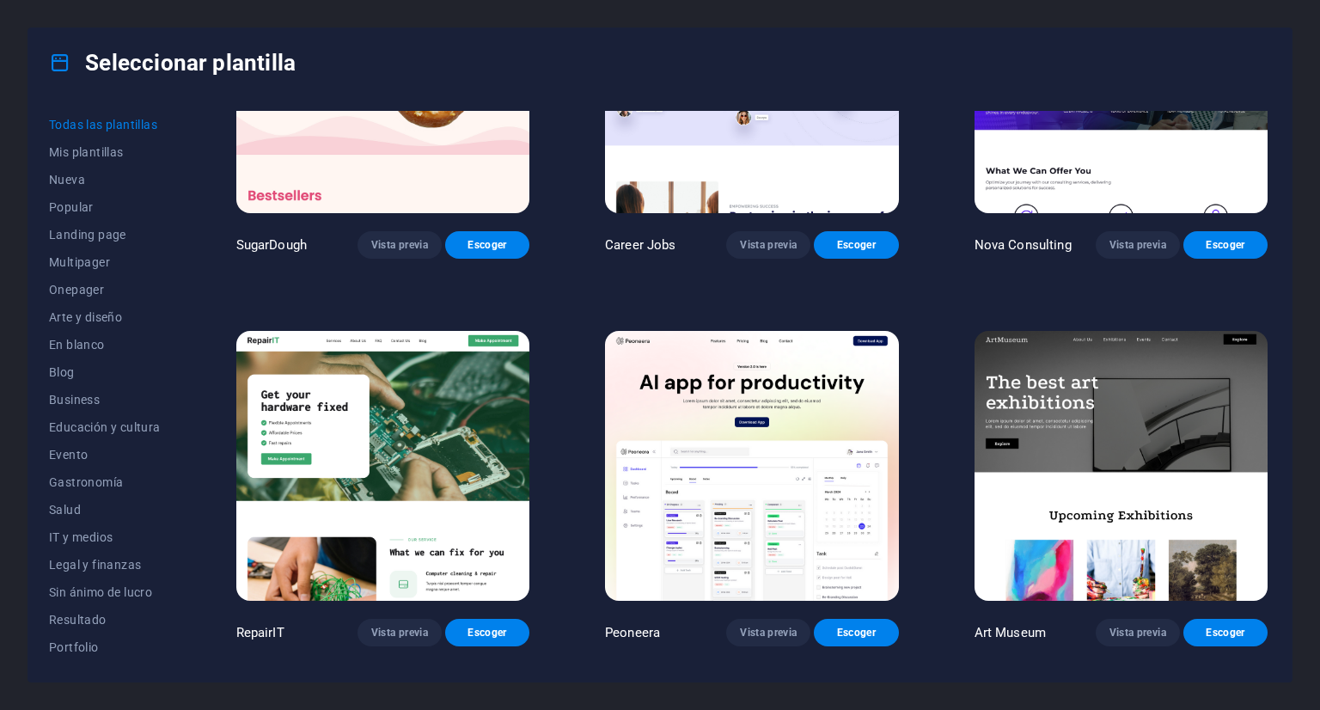
scroll to position [0, 0]
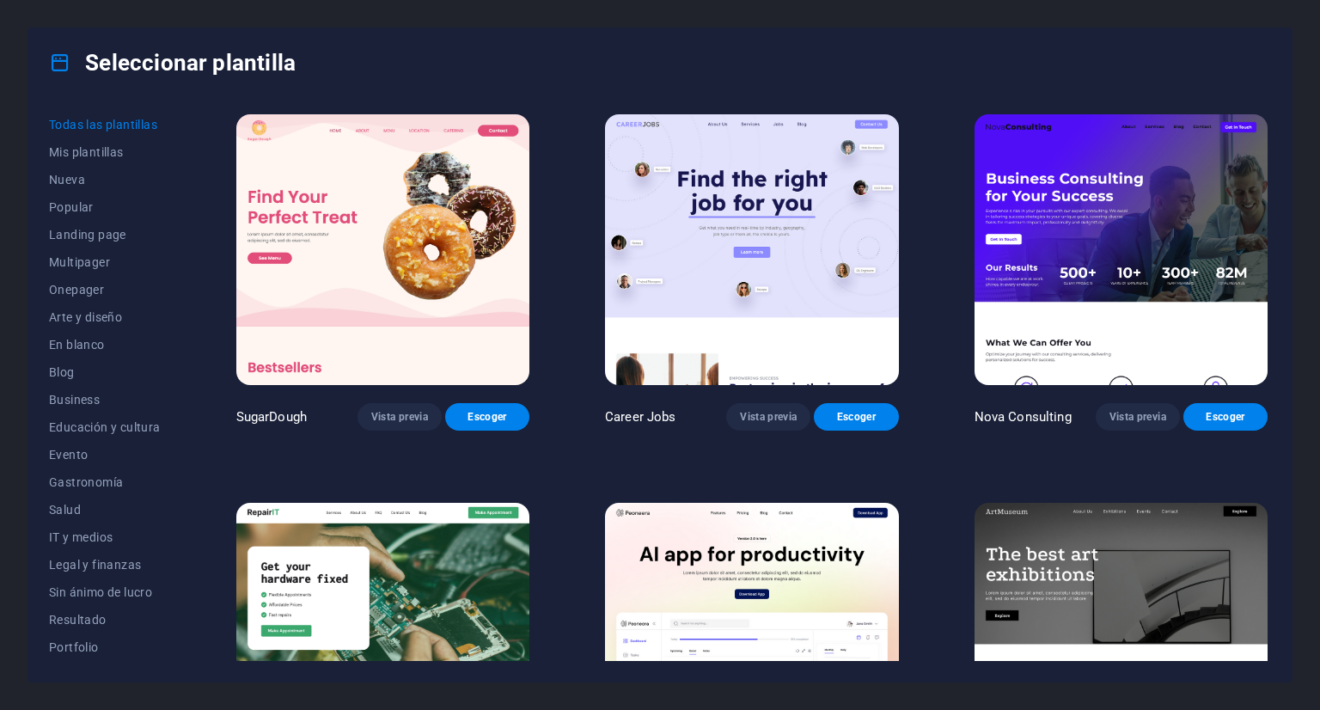
click at [1066, 198] on img at bounding box center [1121, 249] width 293 height 271
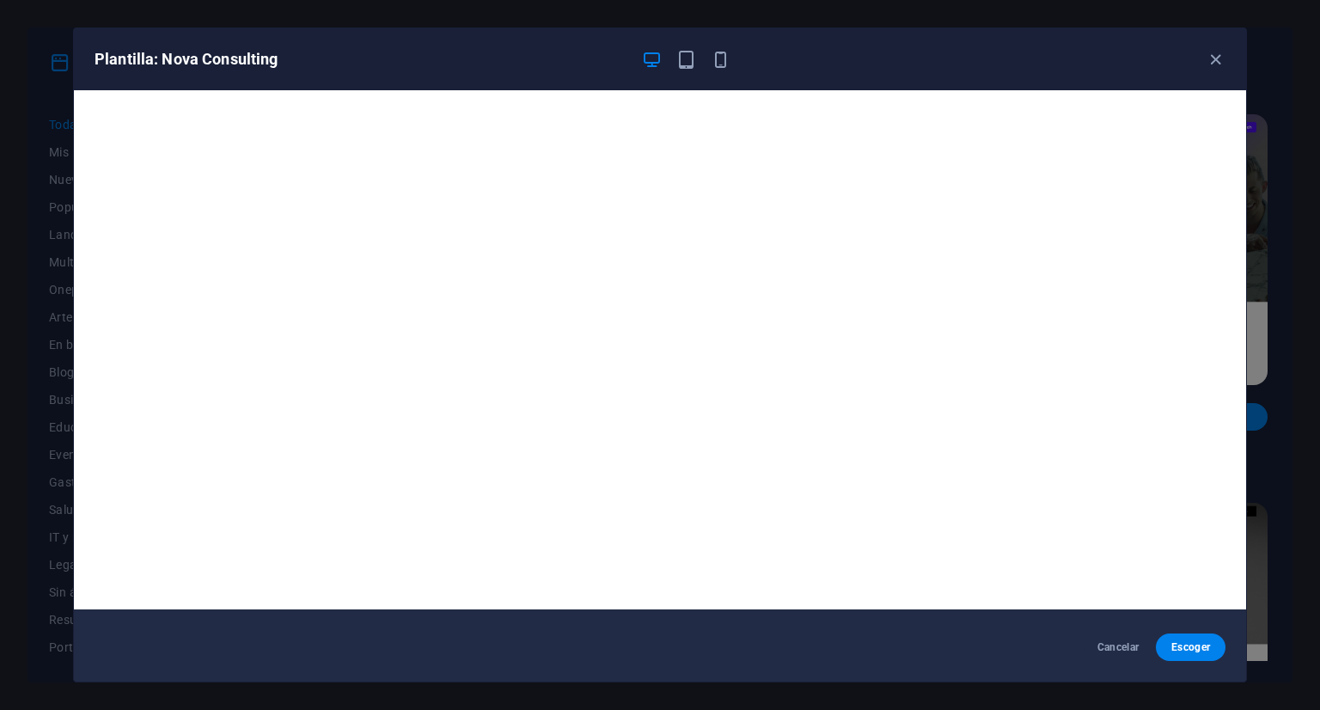
scroll to position [4, 0]
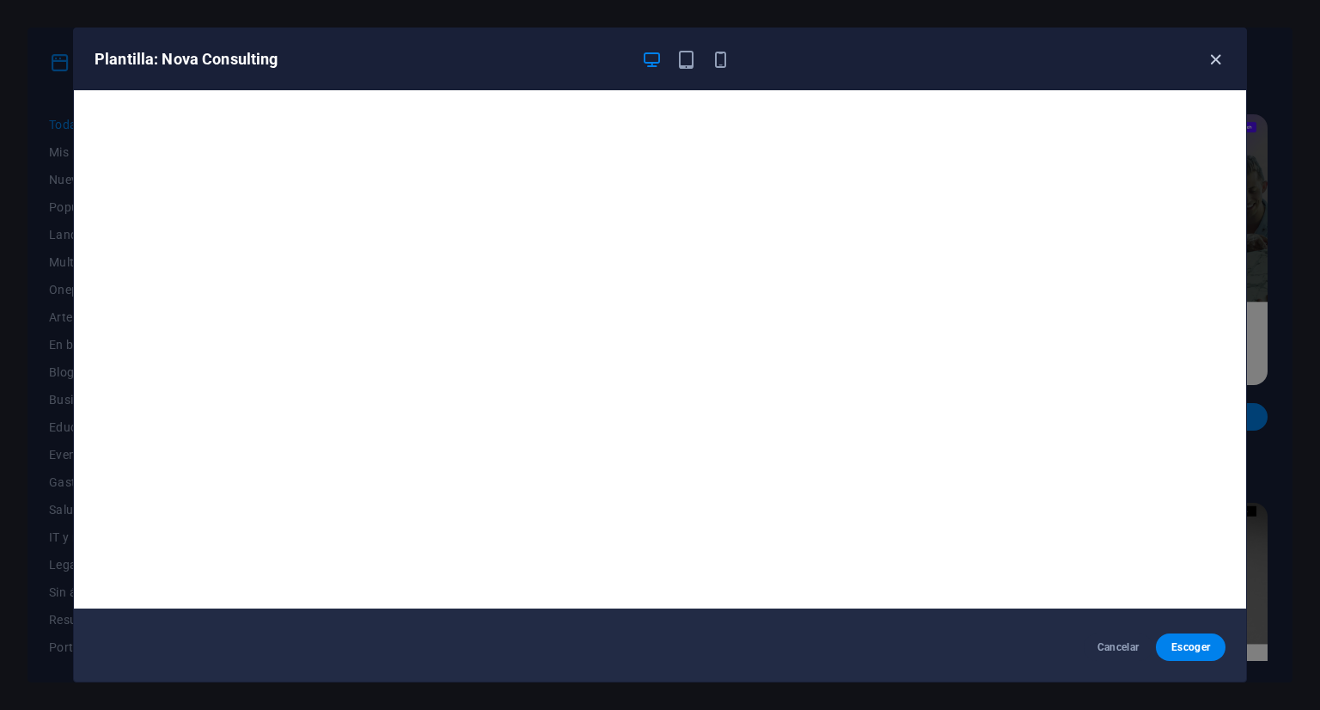
click at [1211, 58] on icon "button" at bounding box center [1216, 60] width 20 height 20
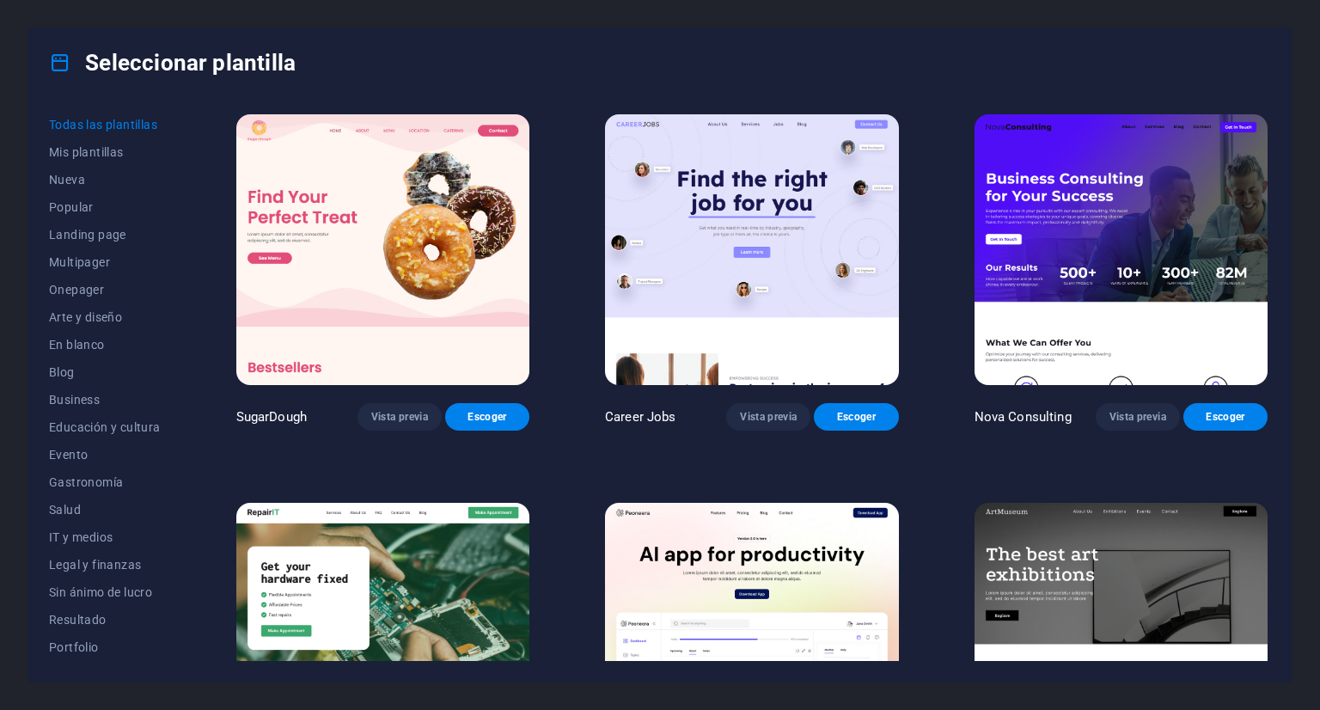
click at [735, 223] on img at bounding box center [751, 249] width 293 height 271
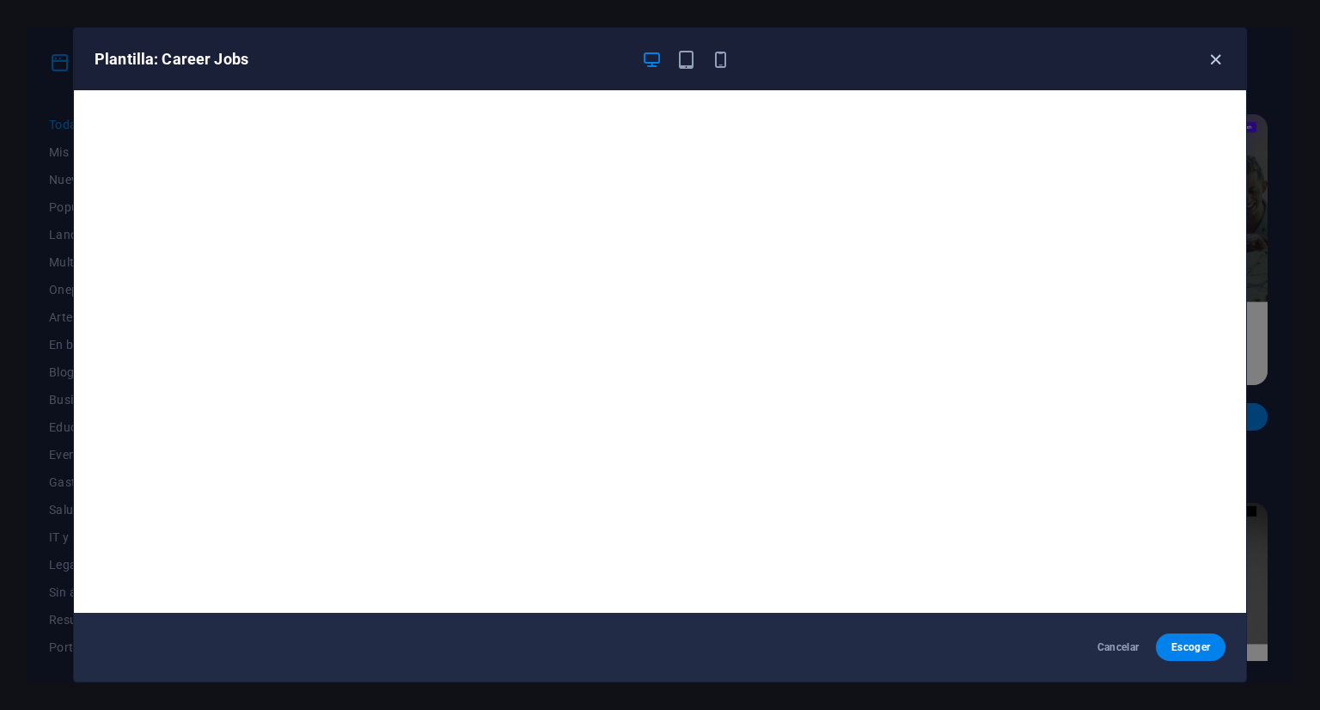
click at [1211, 59] on icon "button" at bounding box center [1216, 60] width 20 height 20
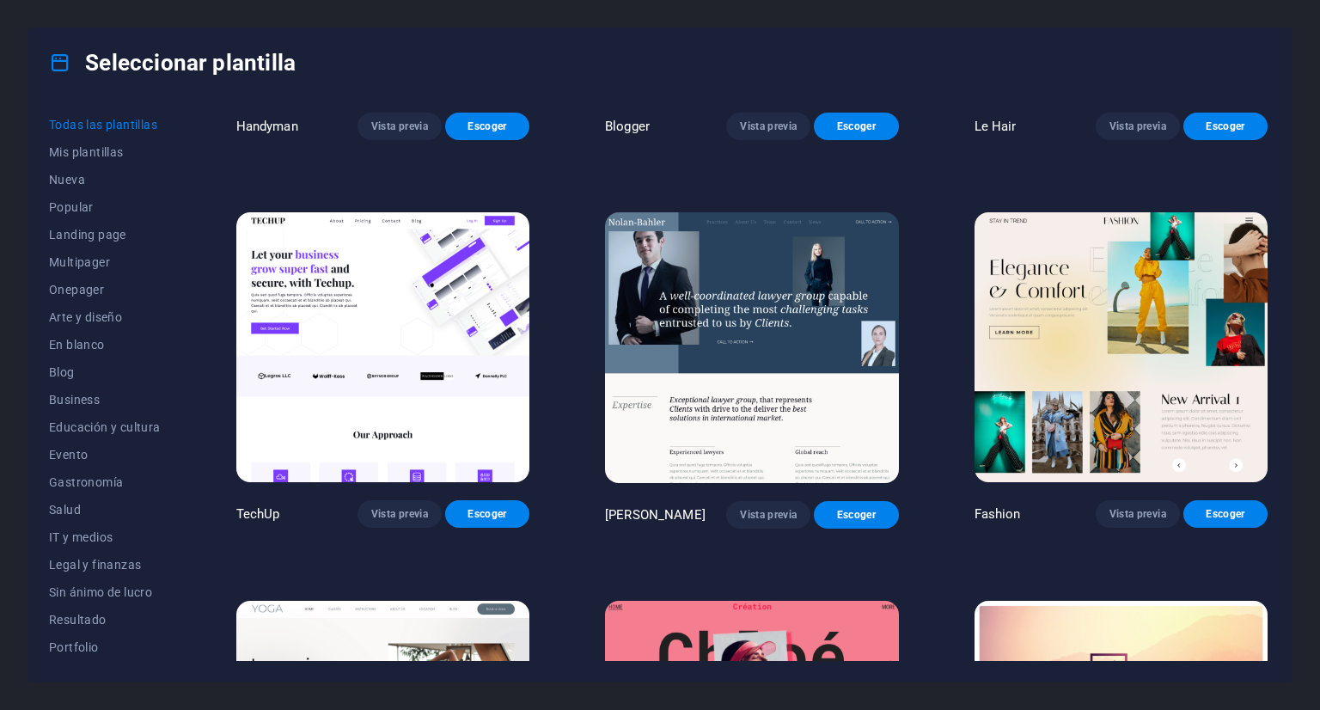
scroll to position [5758, 0]
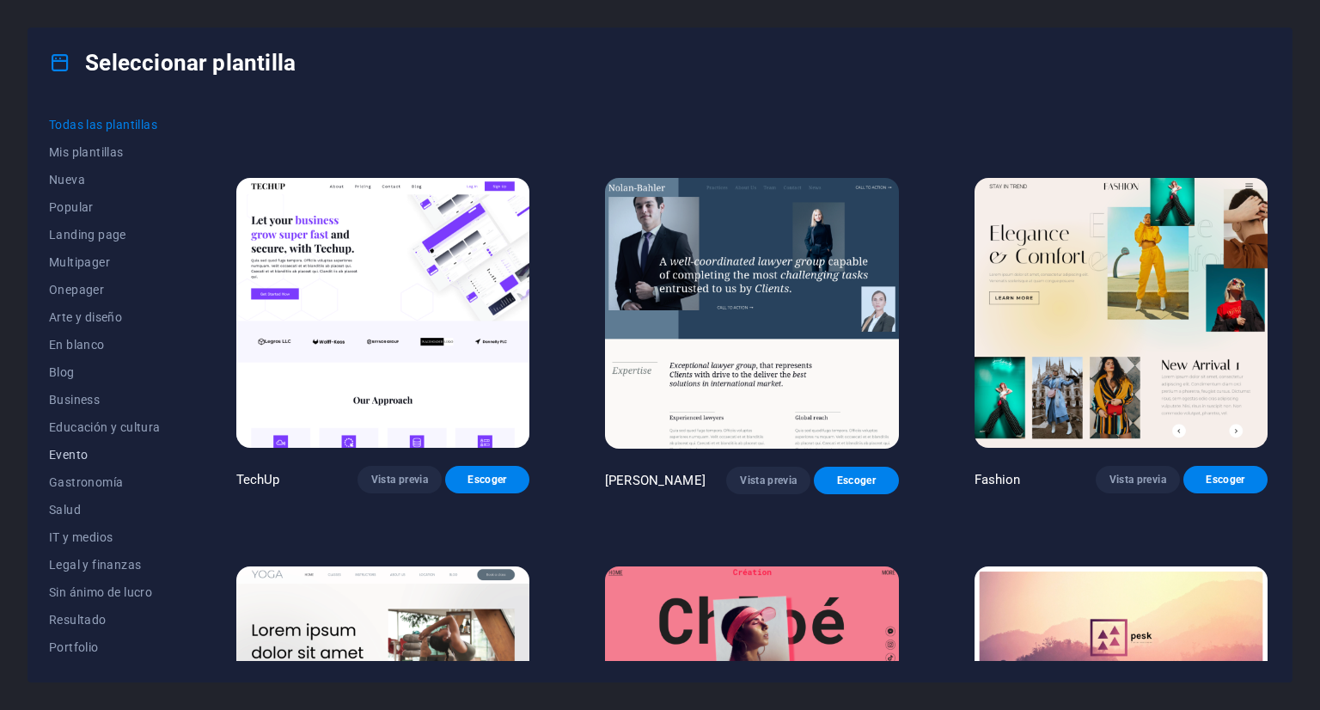
click at [71, 457] on span "Evento" at bounding box center [105, 455] width 112 height 14
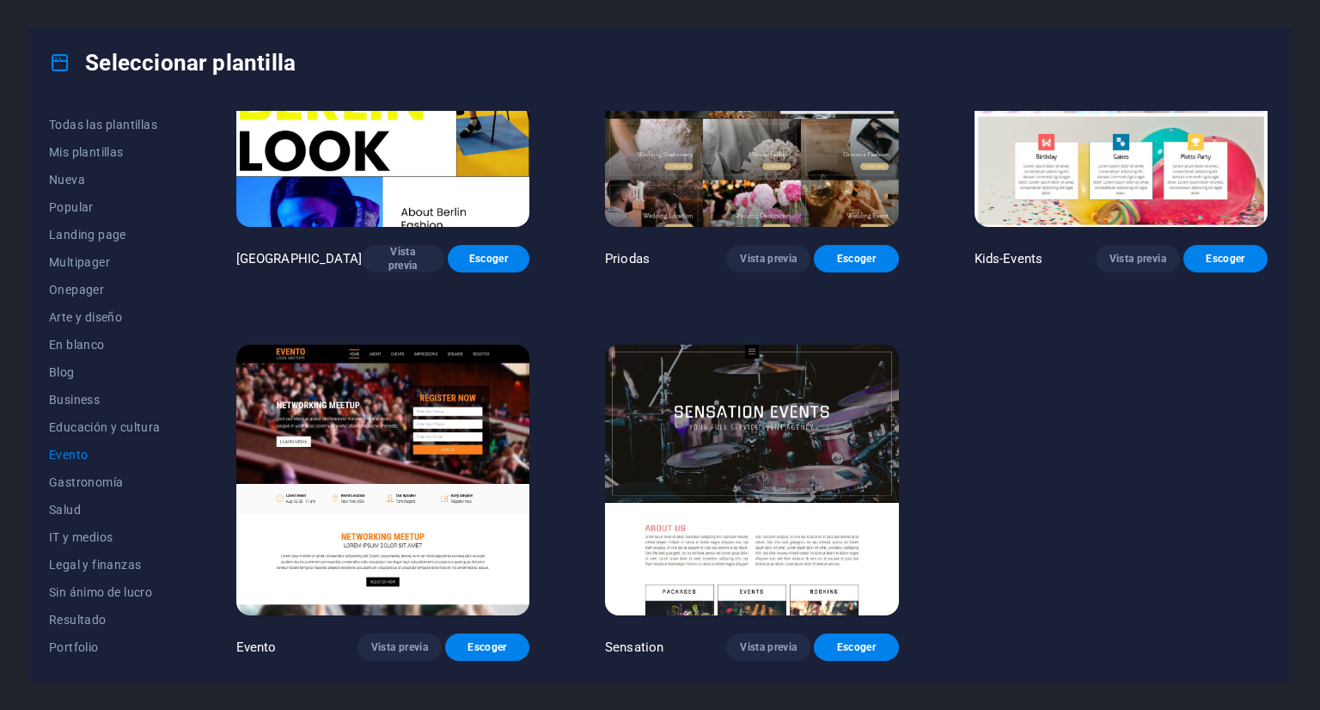
scroll to position [540, 0]
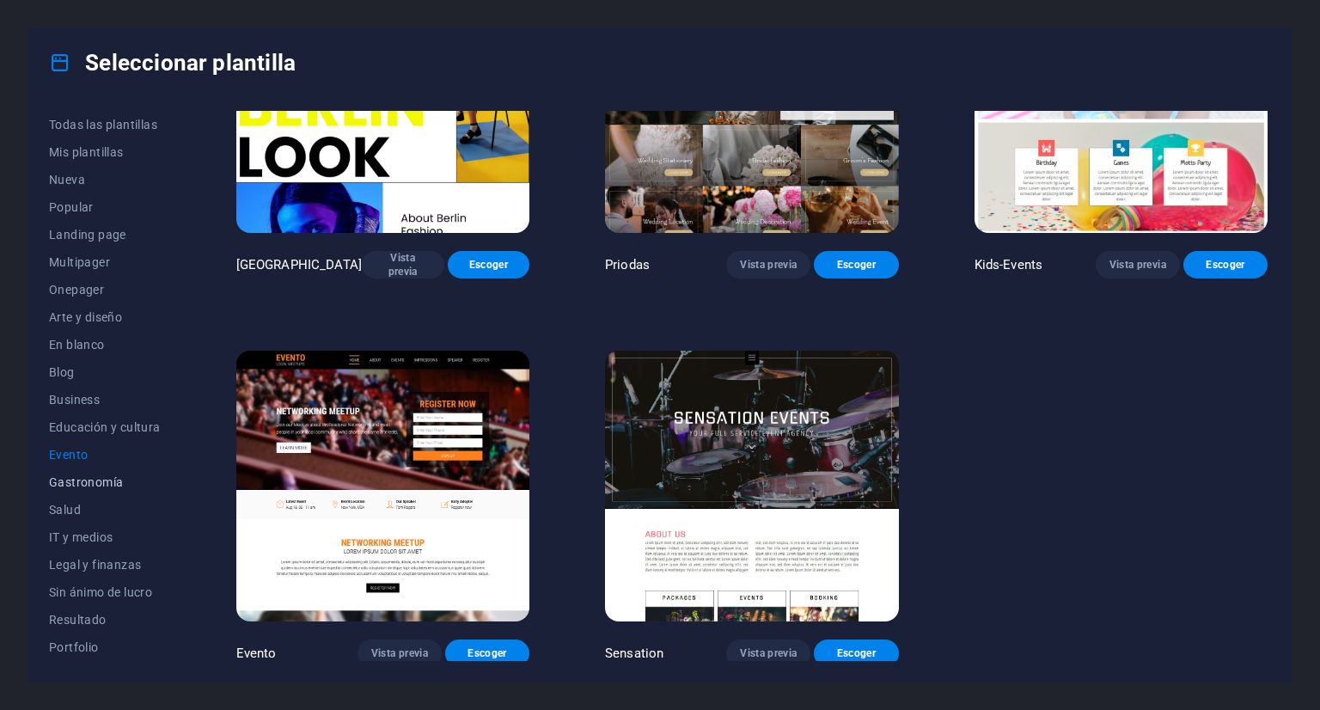
click at [81, 486] on span "Gastronomía" at bounding box center [105, 482] width 112 height 14
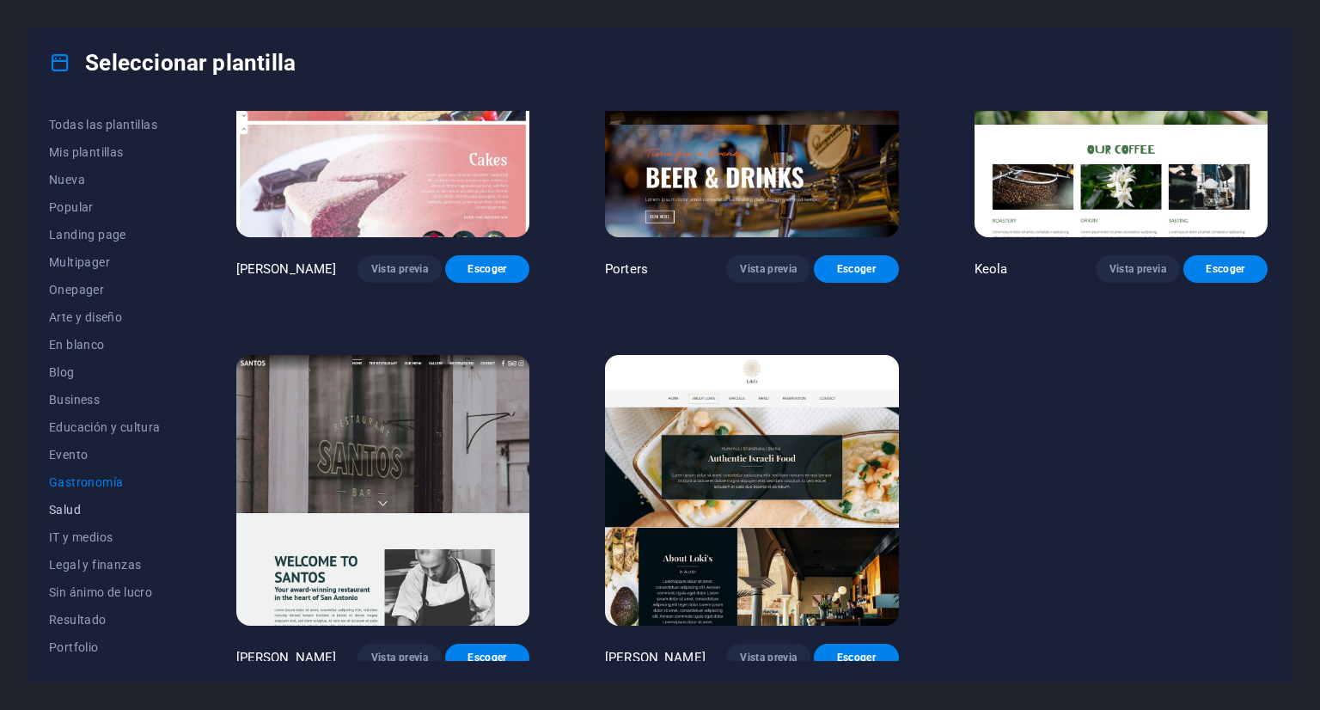
click at [80, 506] on span "Salud" at bounding box center [105, 510] width 112 height 14
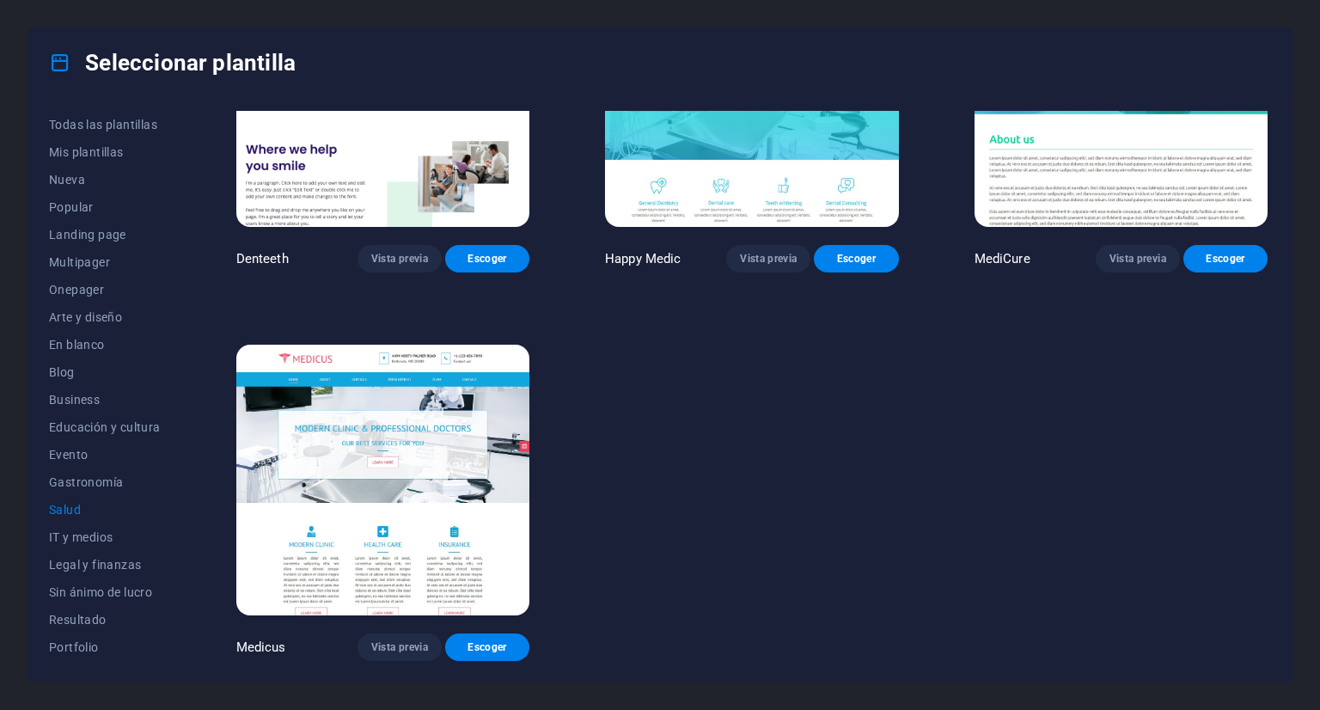
scroll to position [0, 0]
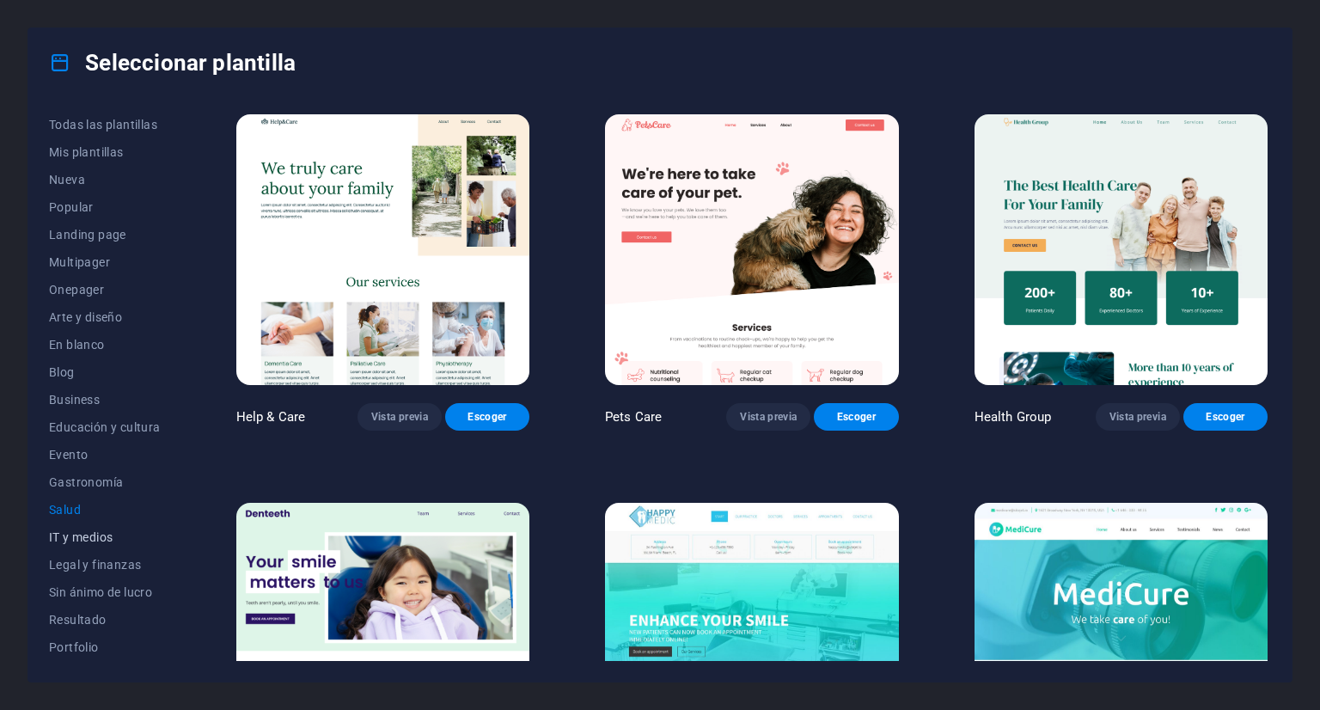
click at [86, 539] on span "IT y medios" at bounding box center [105, 537] width 112 height 14
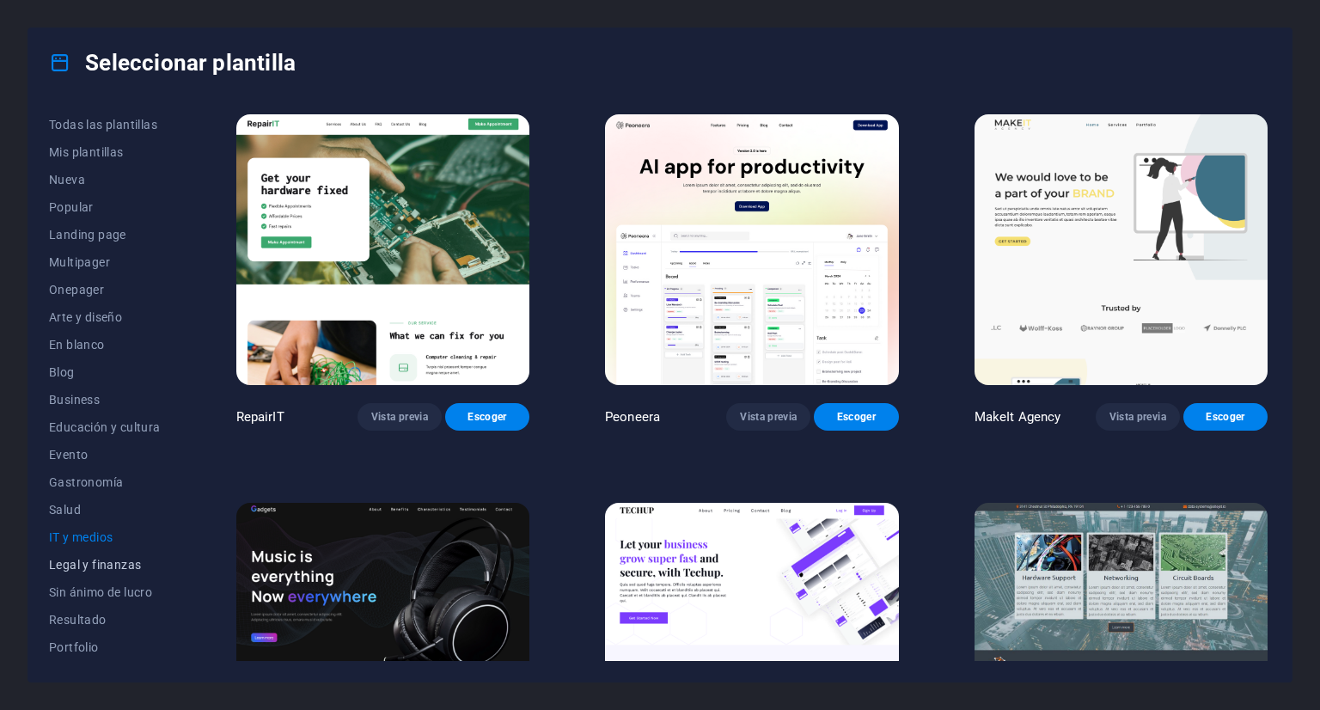
click at [119, 572] on button "Legal y finanzas" at bounding box center [105, 565] width 112 height 28
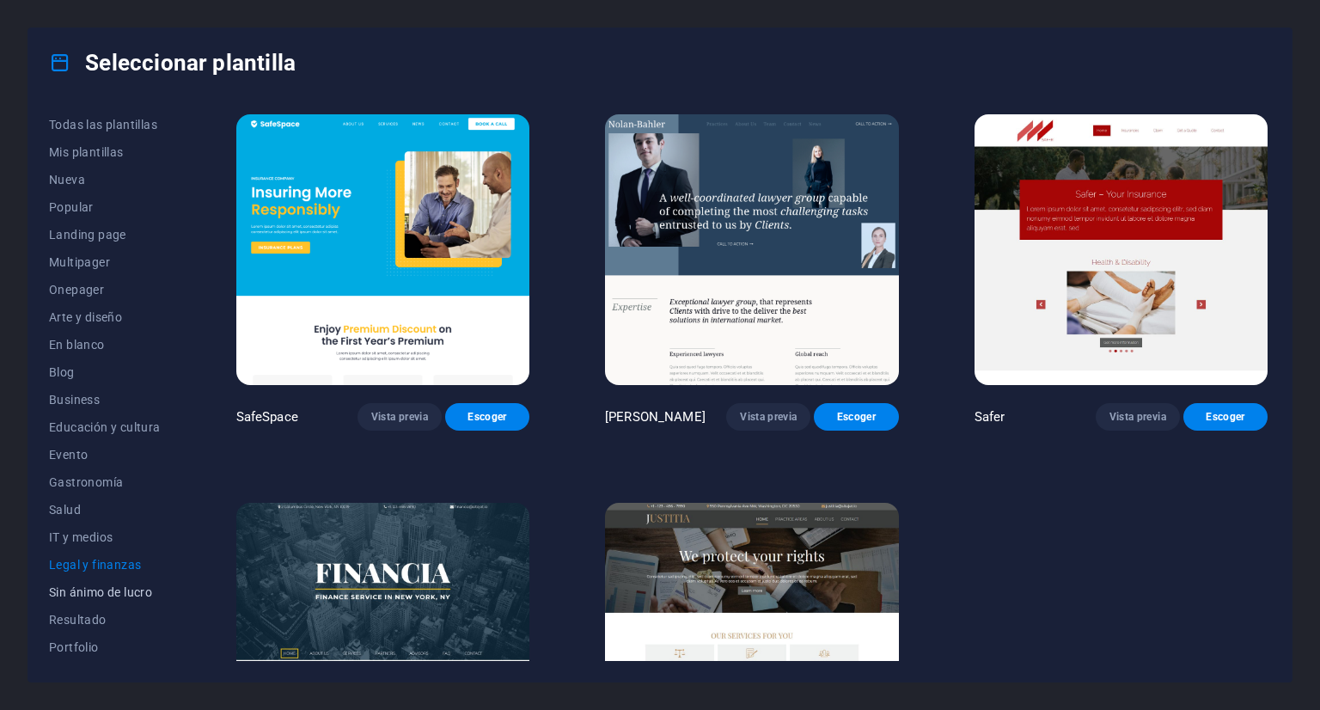
click at [117, 594] on span "Sin ánimo de lucro" at bounding box center [105, 592] width 112 height 14
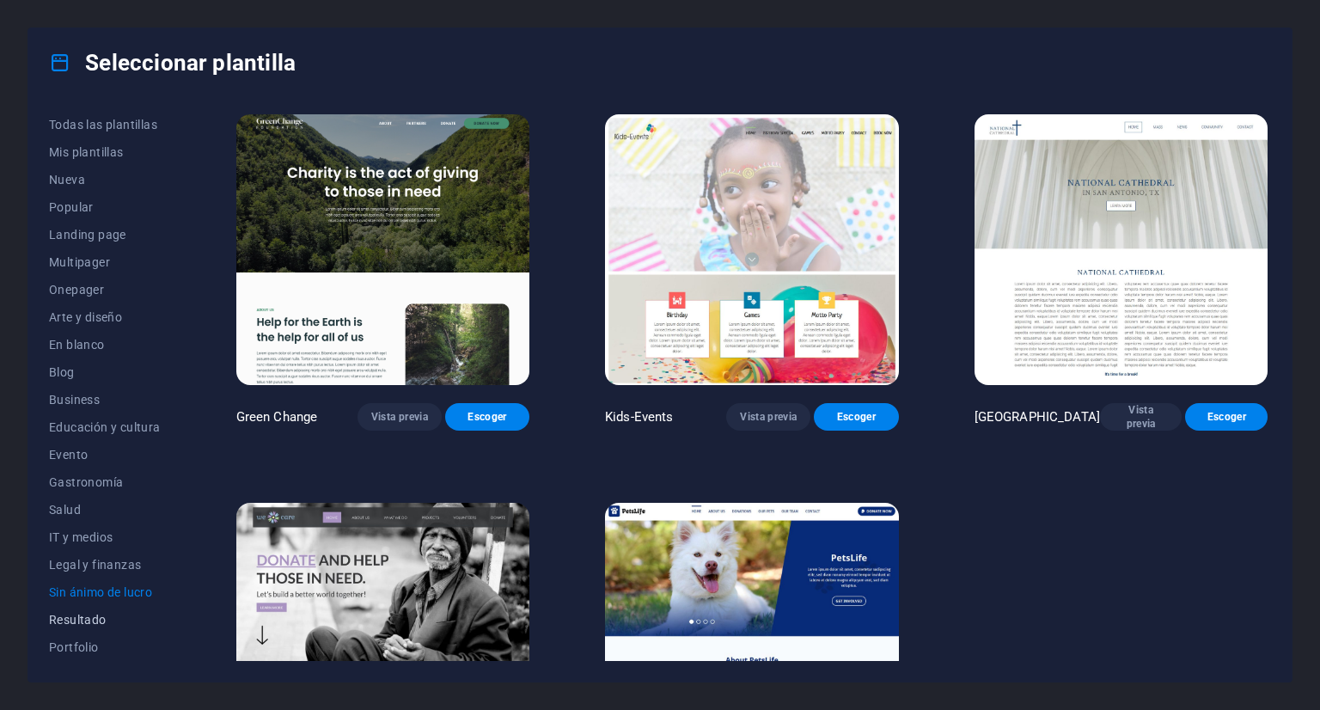
click at [76, 621] on span "Resultado" at bounding box center [105, 620] width 112 height 14
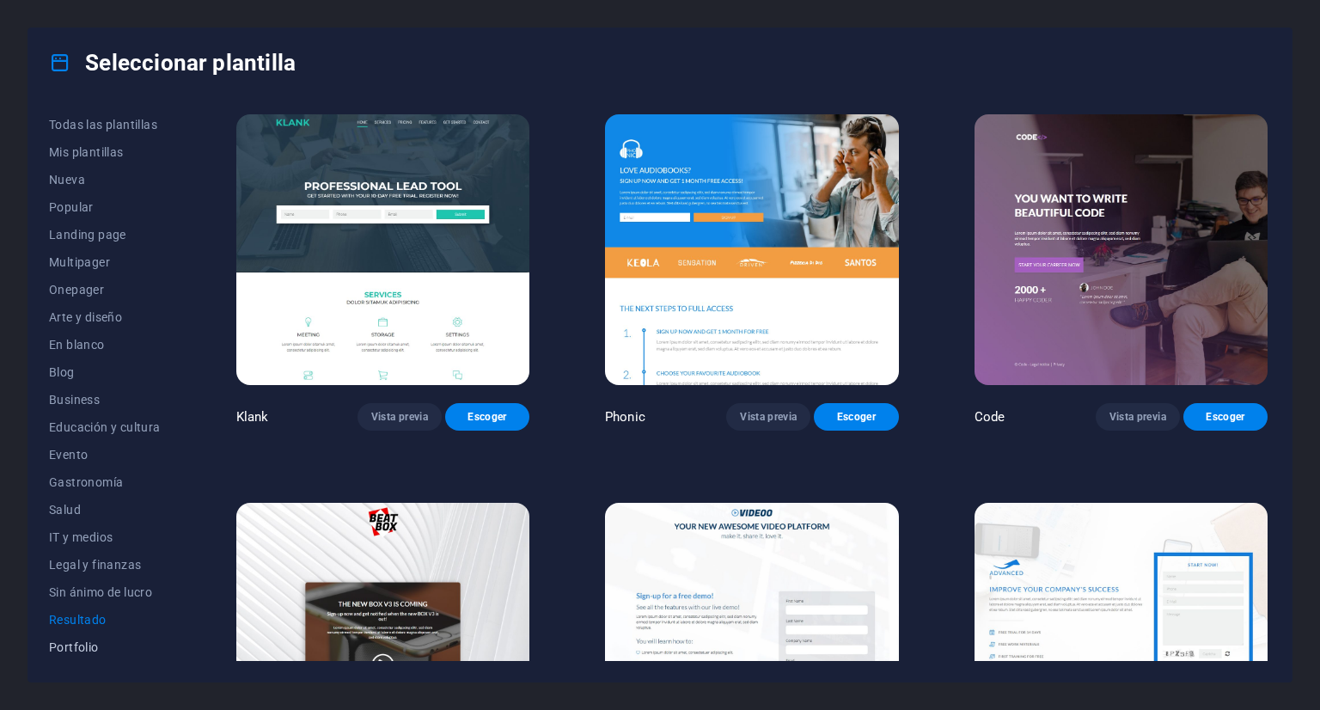
click at [76, 645] on span "Portfolio" at bounding box center [105, 647] width 112 height 14
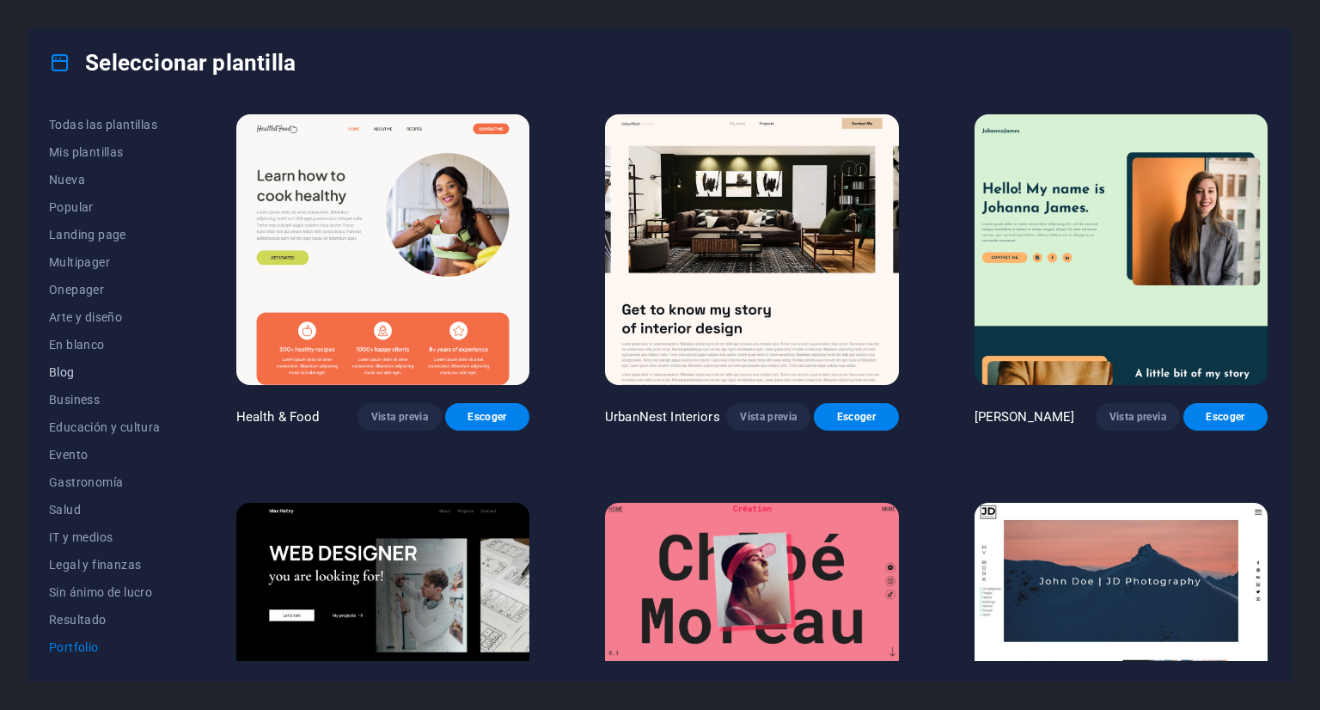
click at [64, 370] on span "Blog" at bounding box center [105, 372] width 112 height 14
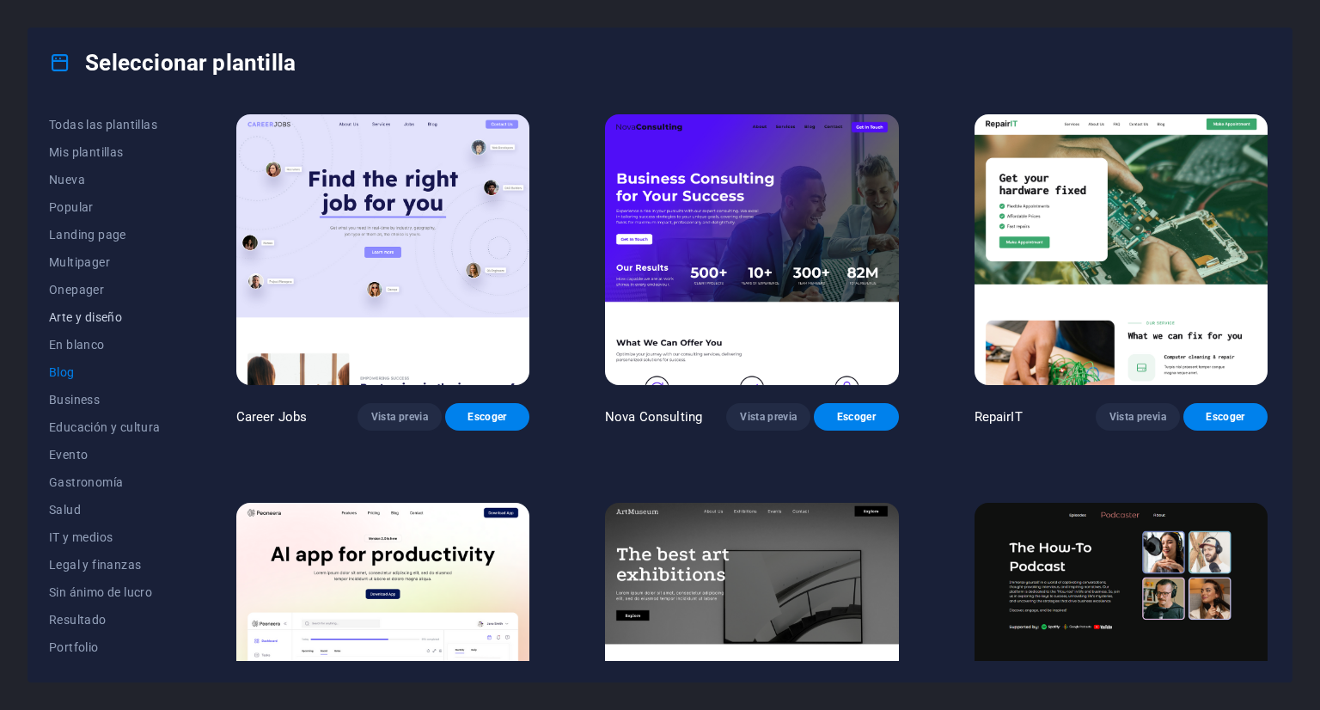
click at [72, 316] on span "Arte y diseño" at bounding box center [105, 317] width 112 height 14
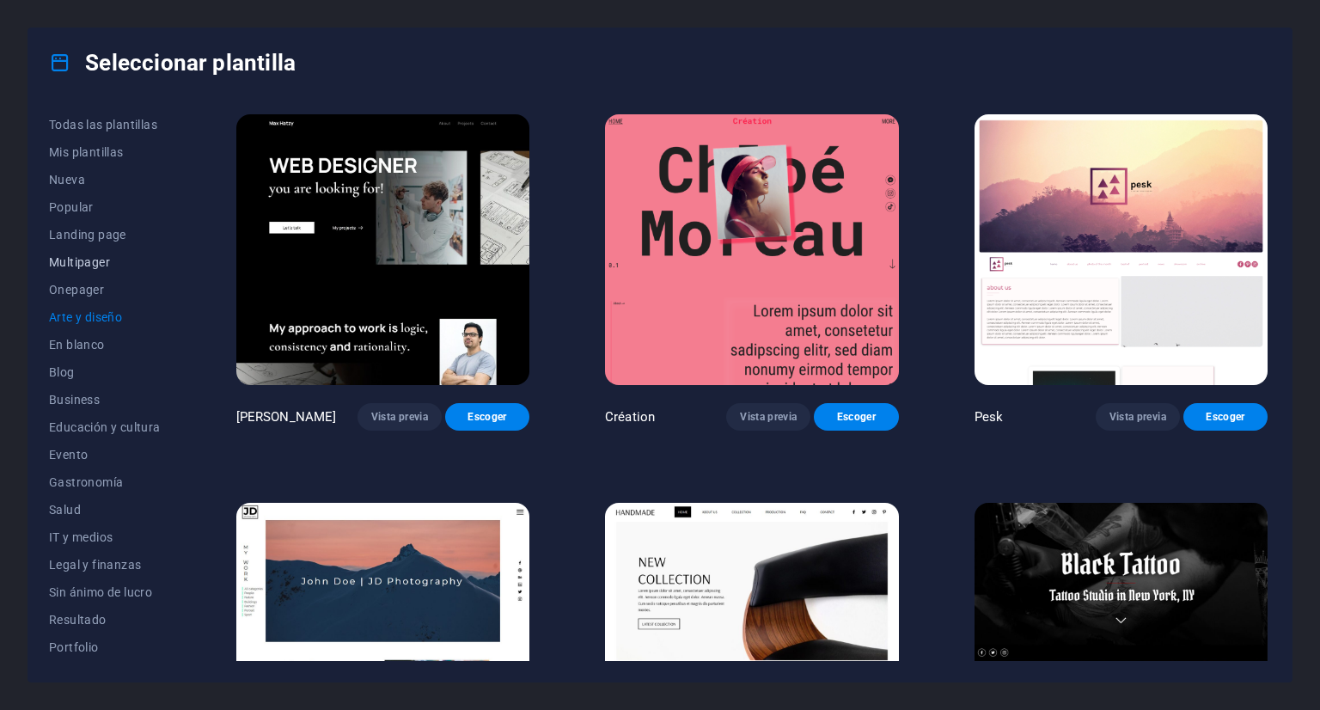
click at [76, 261] on span "Multipager" at bounding box center [105, 262] width 112 height 14
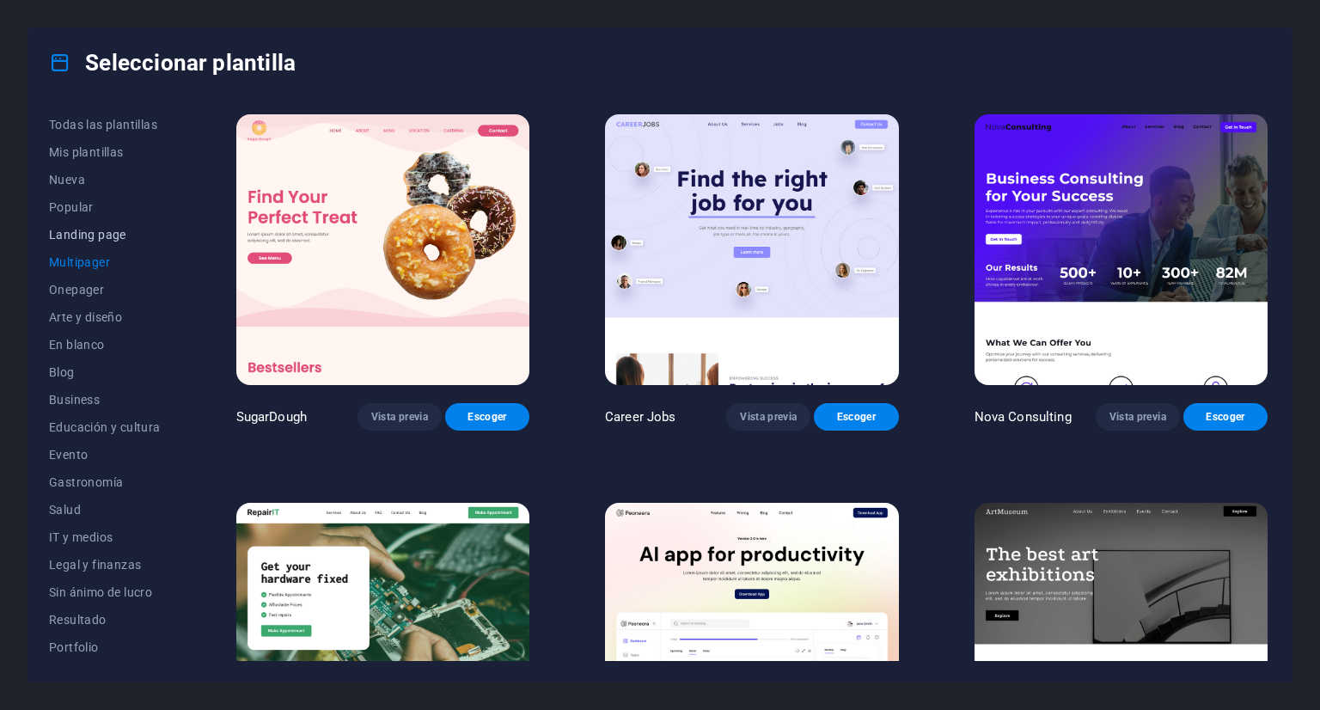
click at [83, 239] on span "Landing page" at bounding box center [105, 235] width 112 height 14
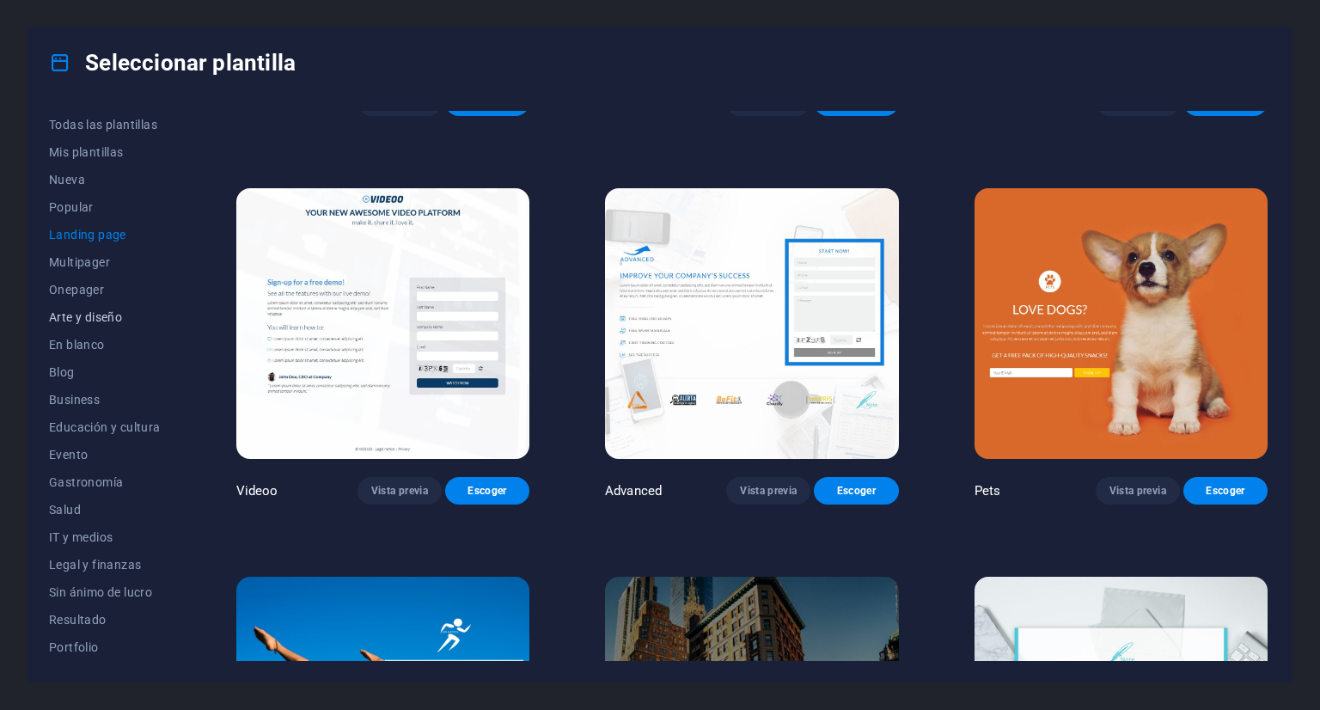
scroll to position [688, 0]
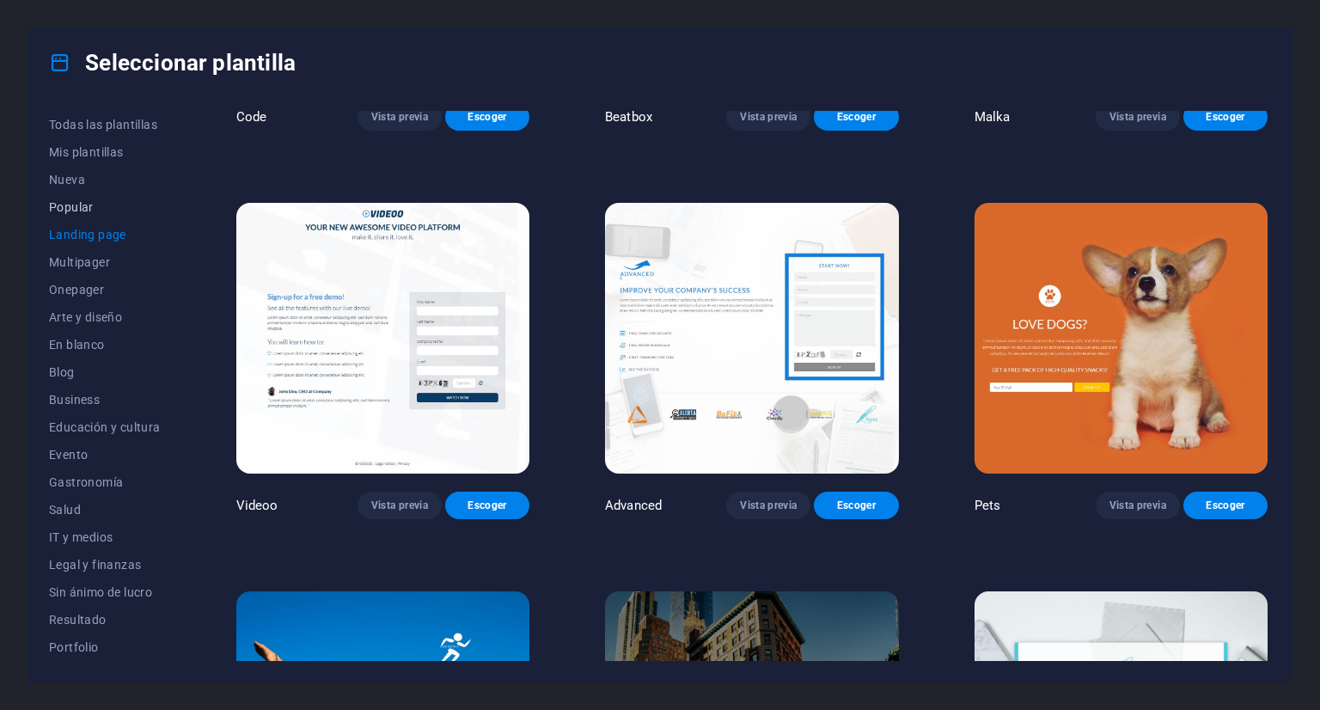
click at [70, 211] on span "Popular" at bounding box center [105, 207] width 112 height 14
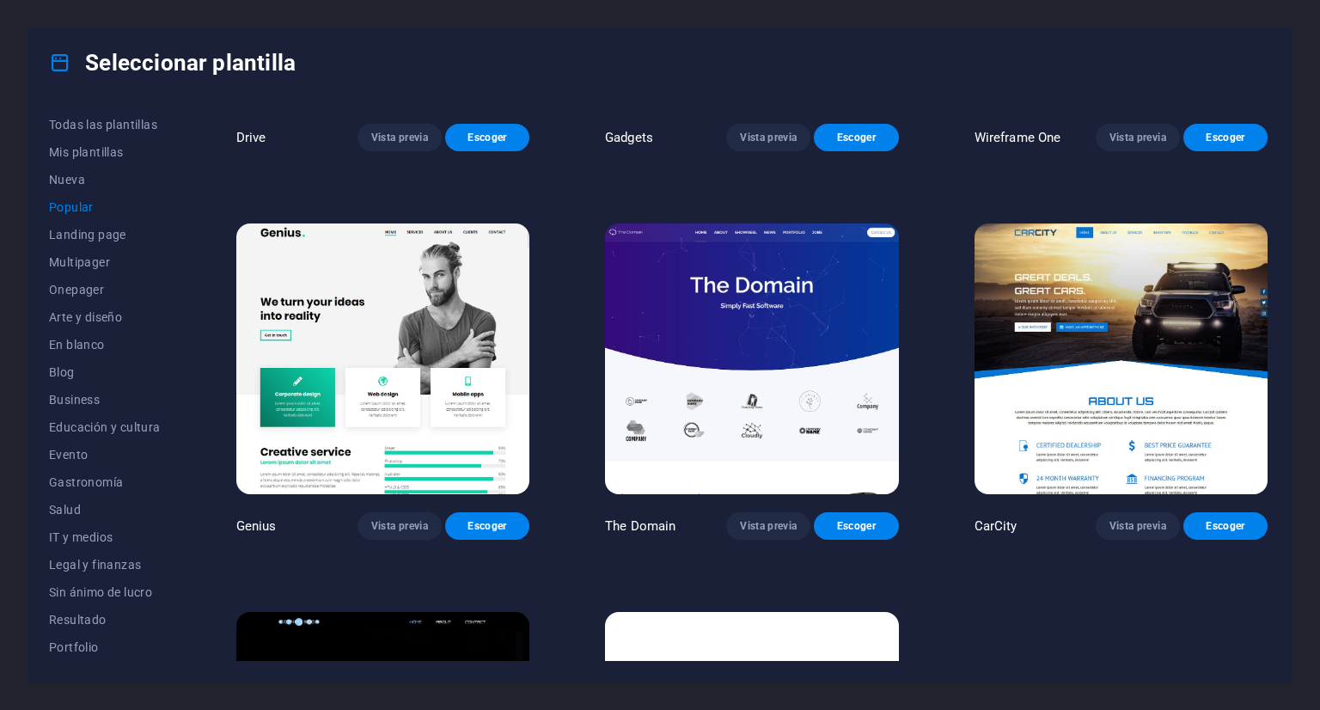
scroll to position [1461, 0]
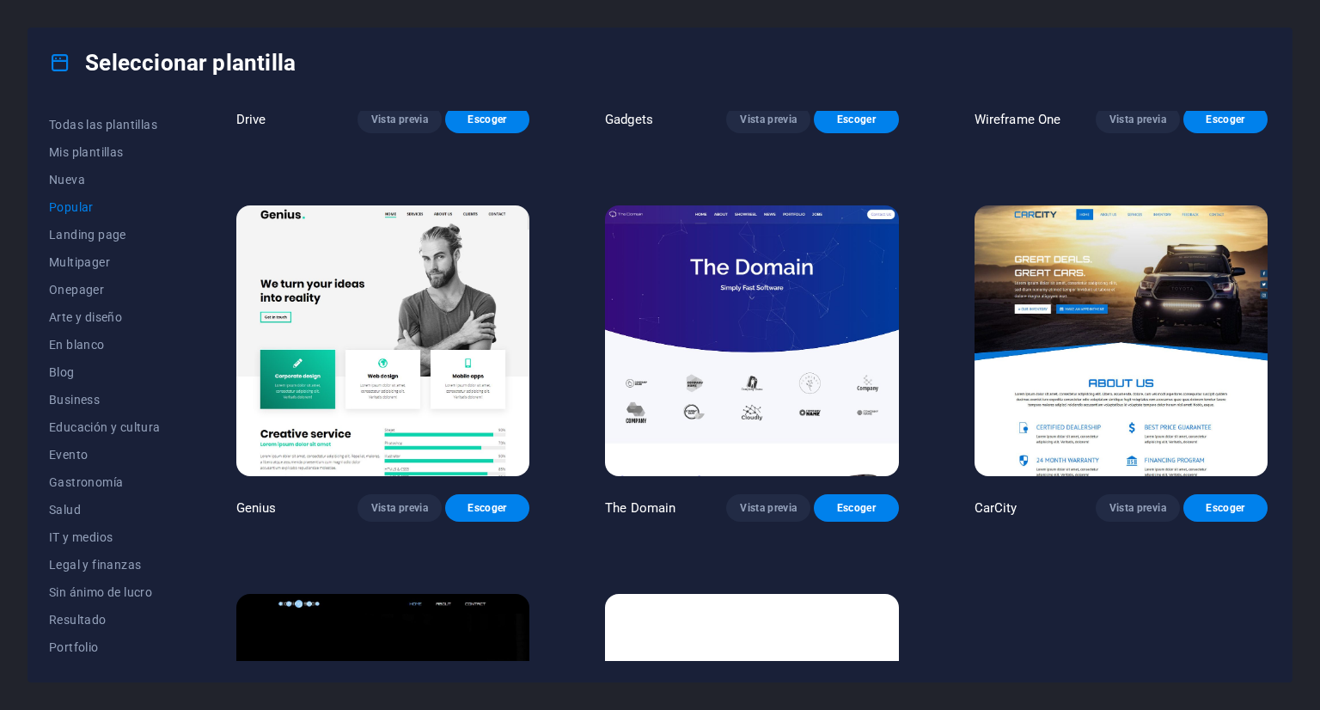
click at [1104, 325] on img at bounding box center [1121, 340] width 293 height 271
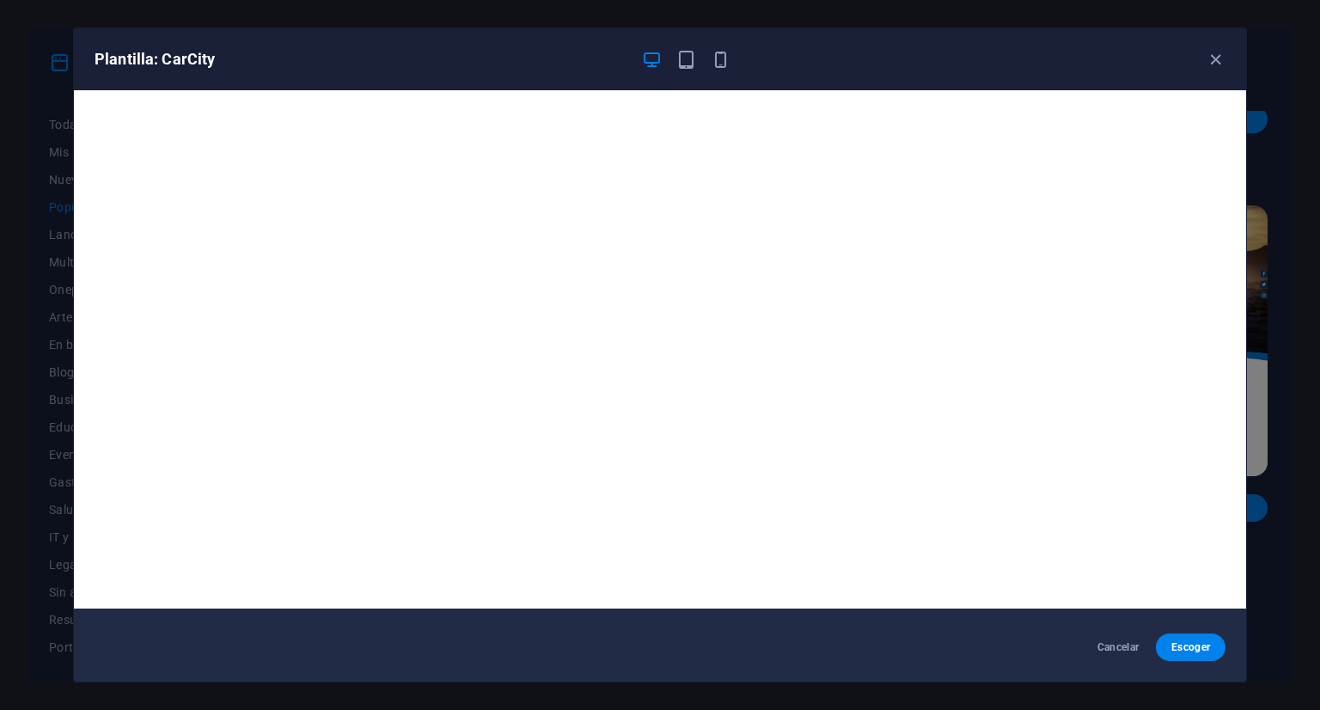
scroll to position [0, 0]
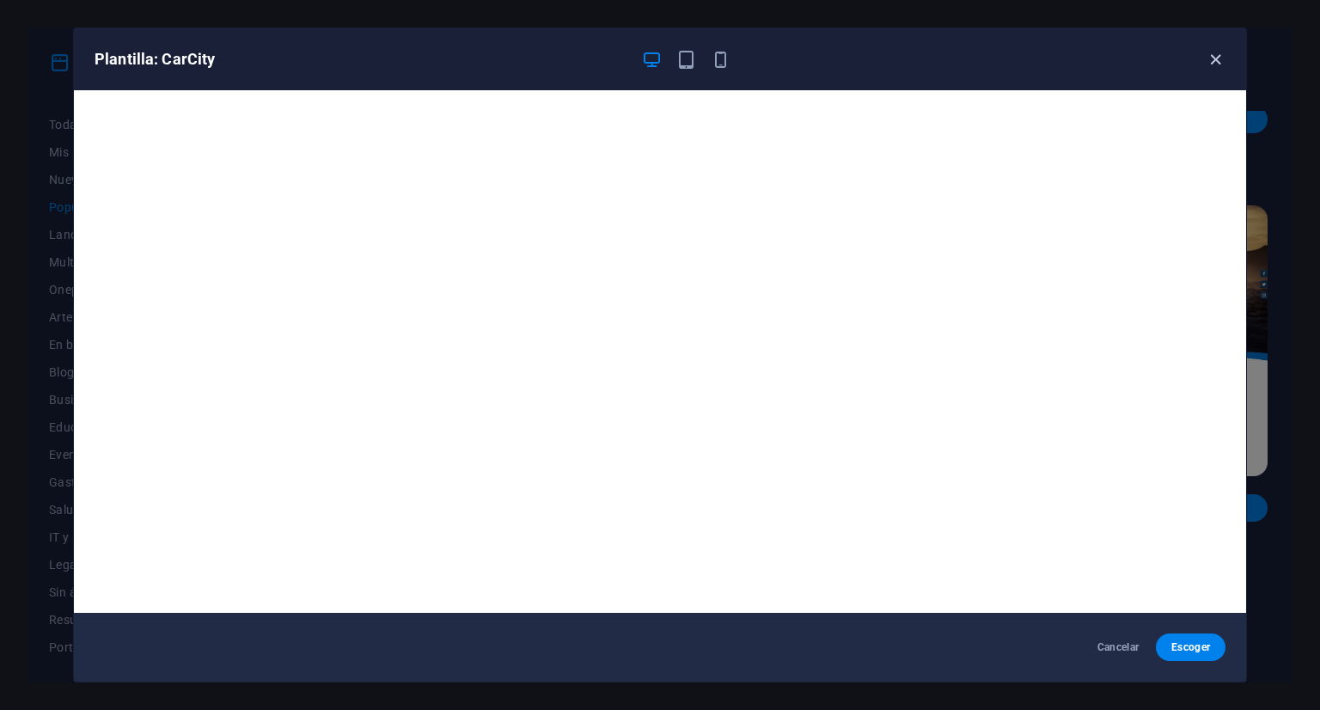
click at [1214, 59] on icon "button" at bounding box center [1216, 60] width 20 height 20
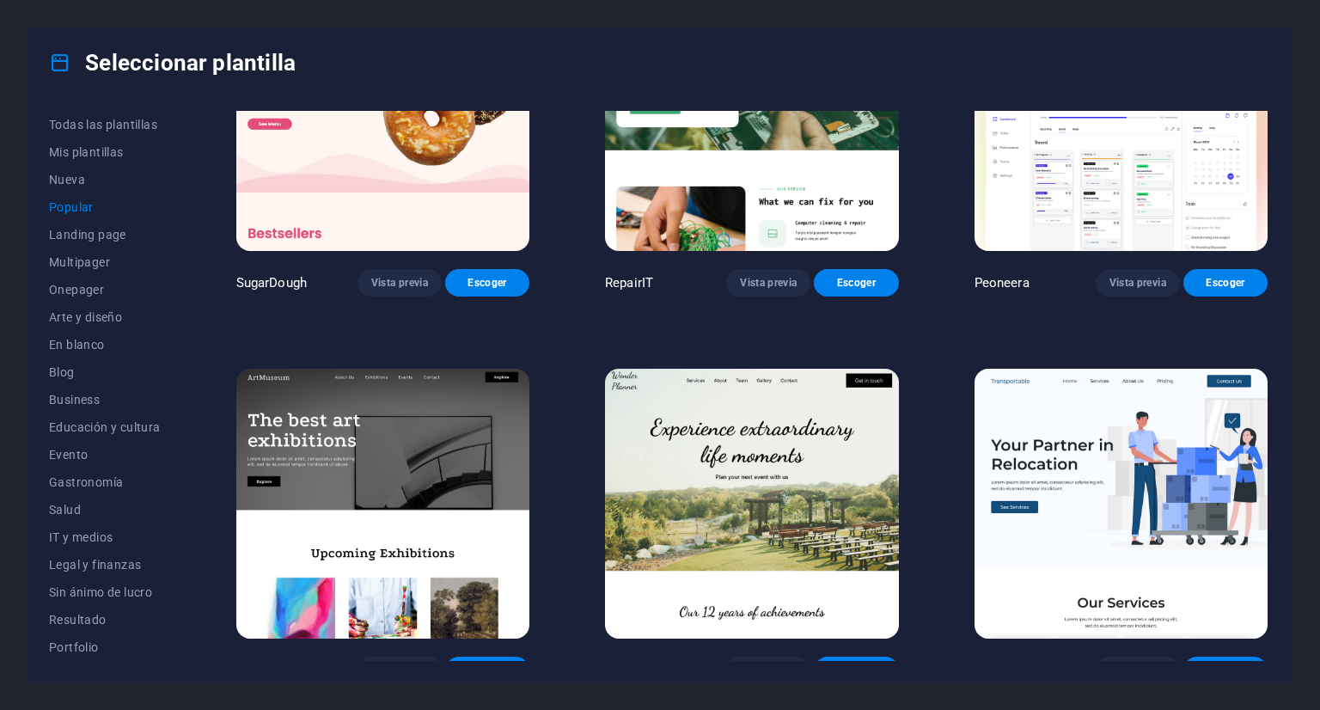
scroll to position [258, 0]
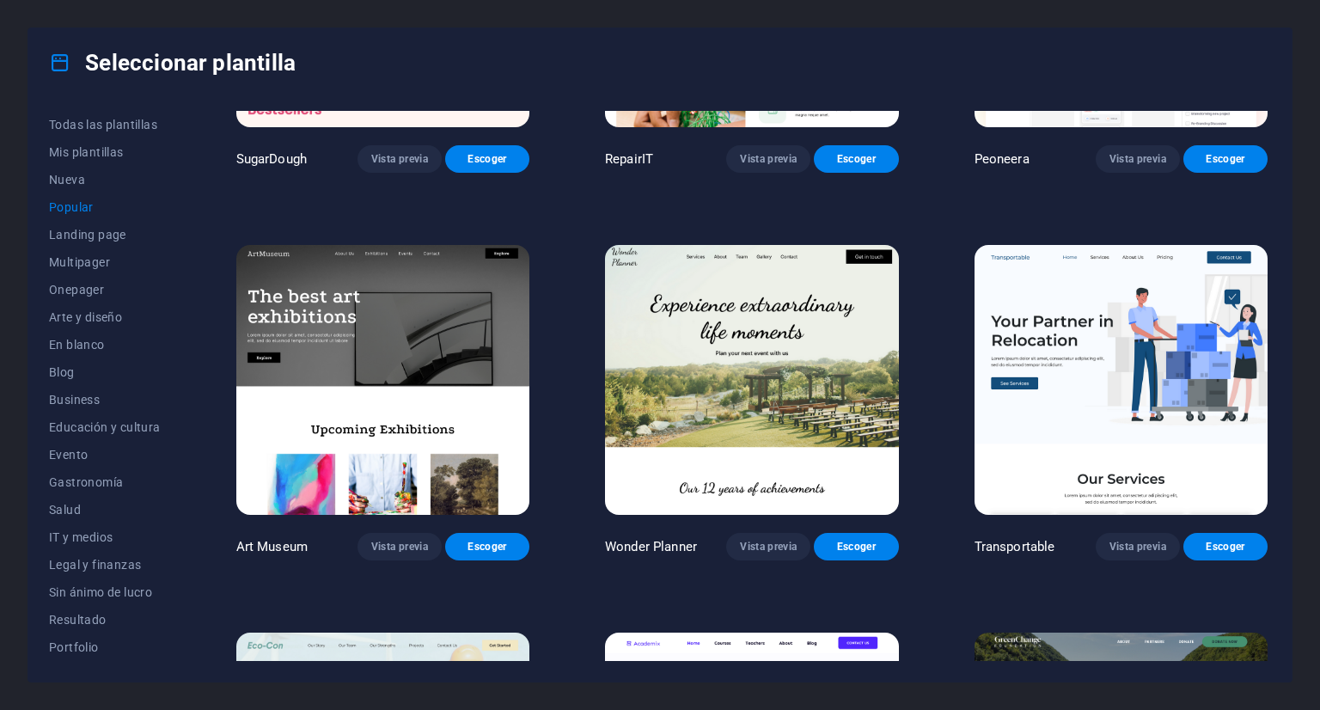
click at [1183, 292] on img at bounding box center [1121, 380] width 293 height 271
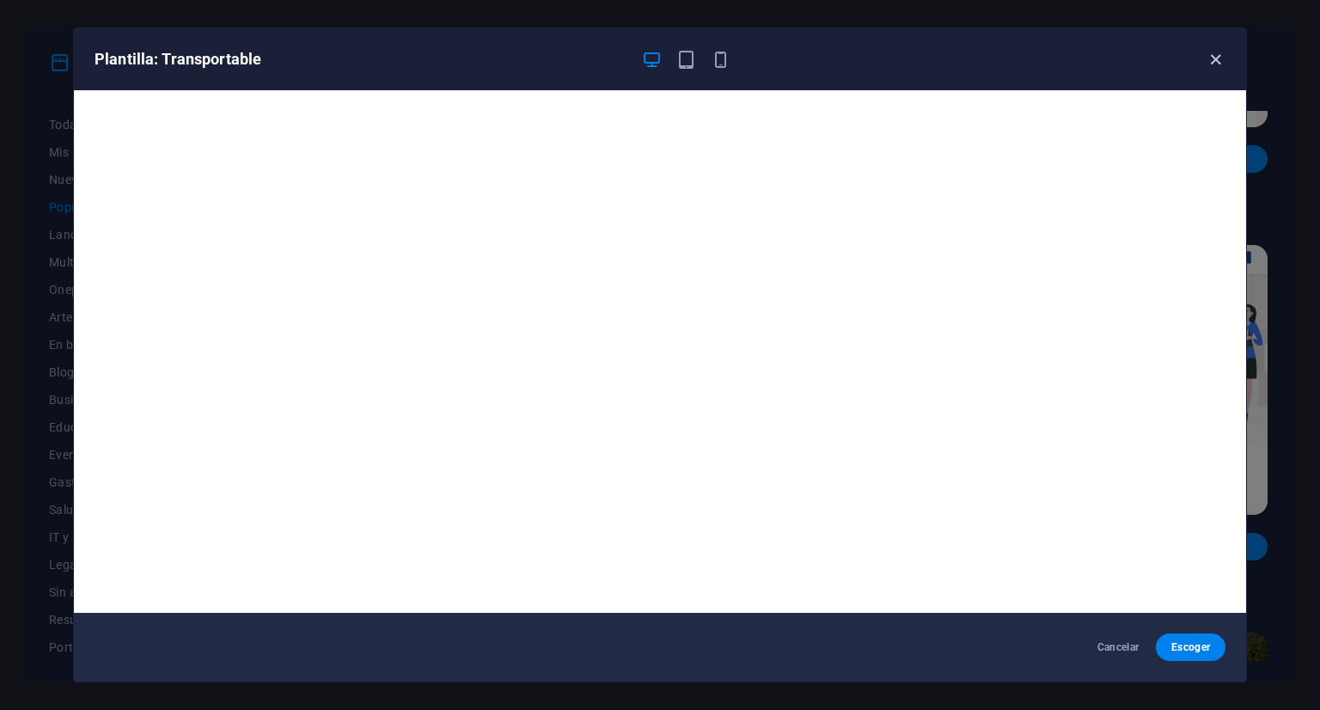
click at [1211, 58] on icon "button" at bounding box center [1216, 60] width 20 height 20
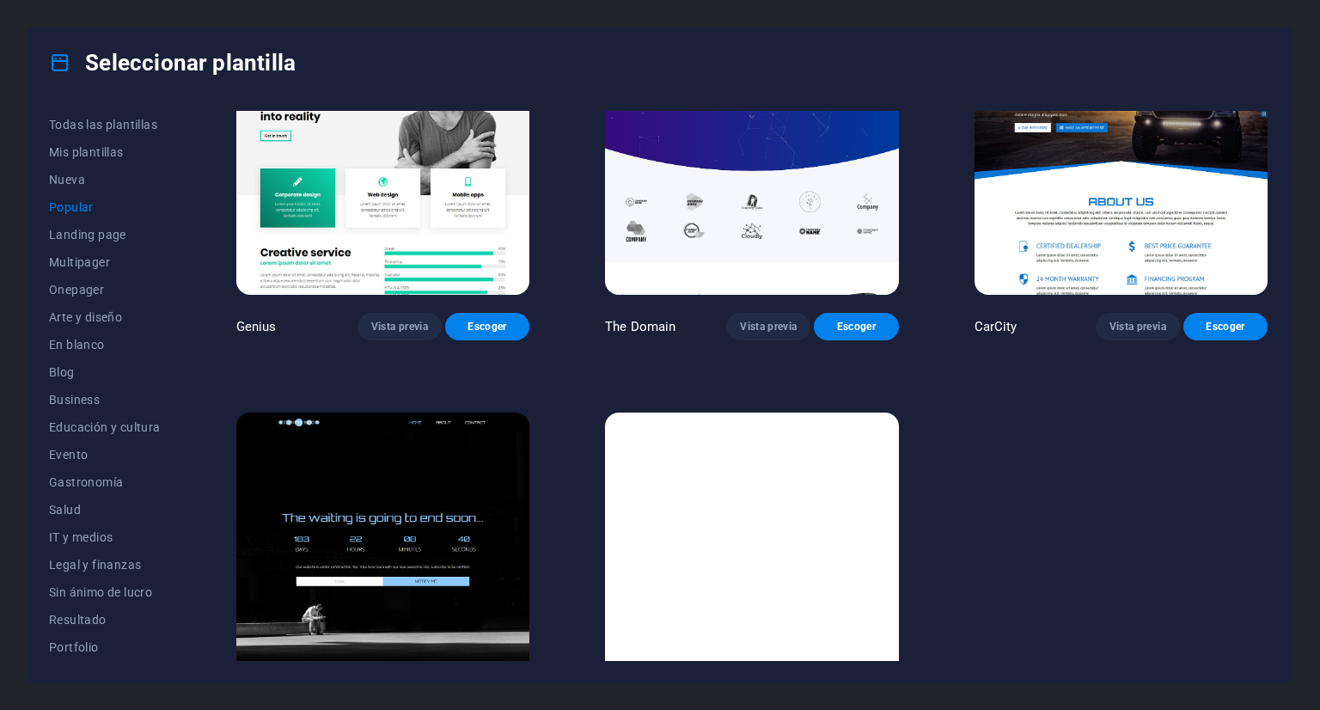
scroll to position [1700, 0]
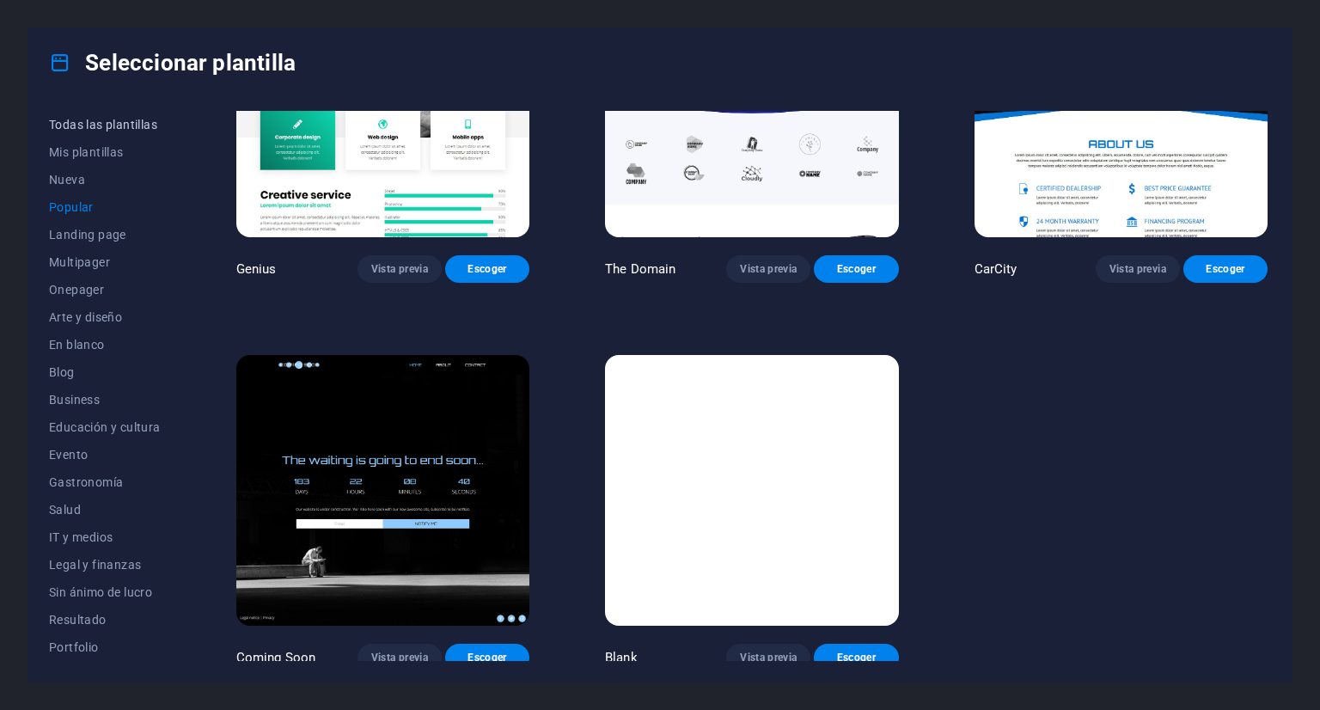
click at [82, 131] on button "Todas las plantillas" at bounding box center [105, 125] width 112 height 28
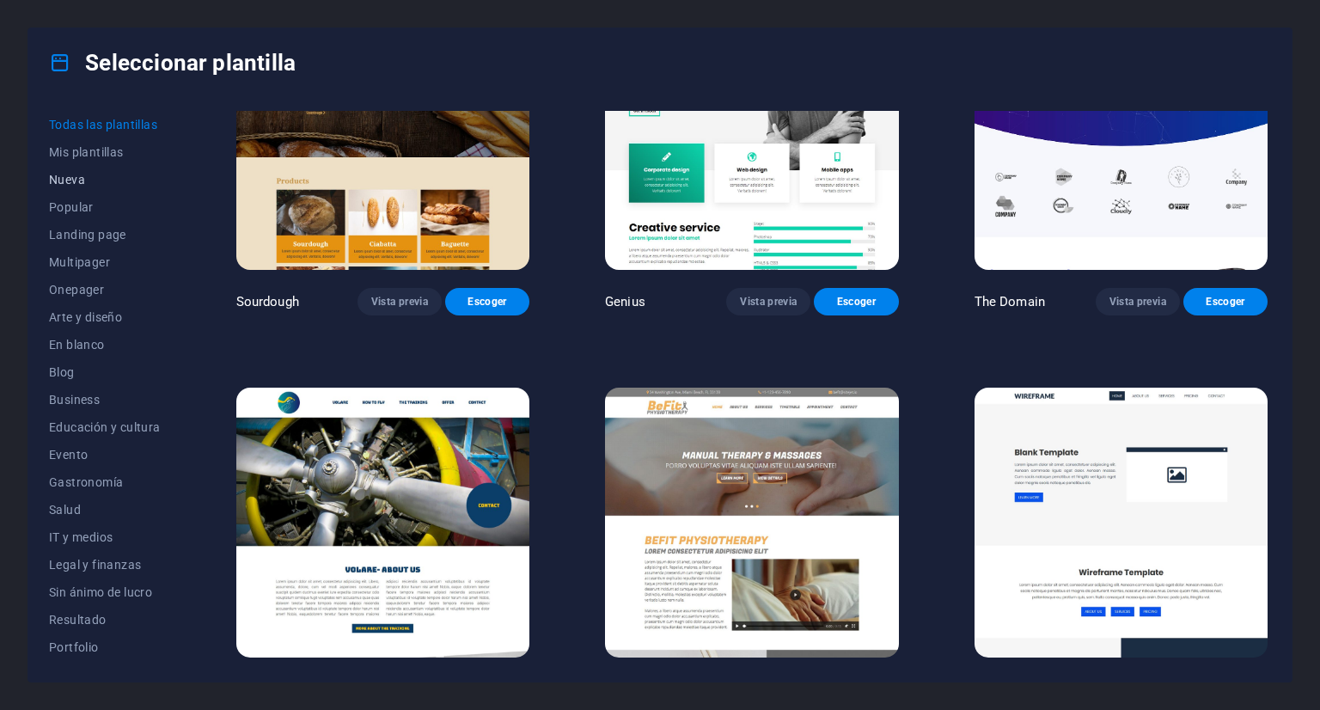
click at [73, 176] on span "Nueva" at bounding box center [105, 180] width 112 height 14
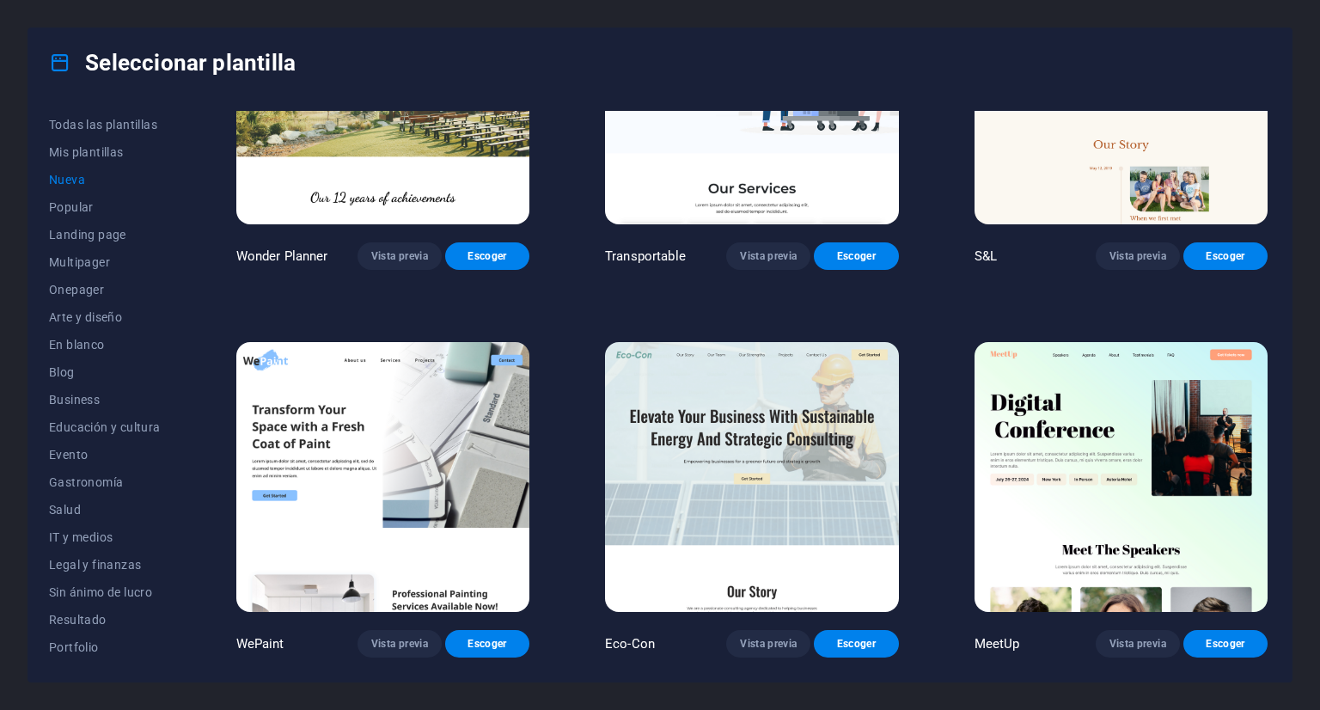
scroll to position [884, 0]
